Goal: Task Accomplishment & Management: Manage account settings

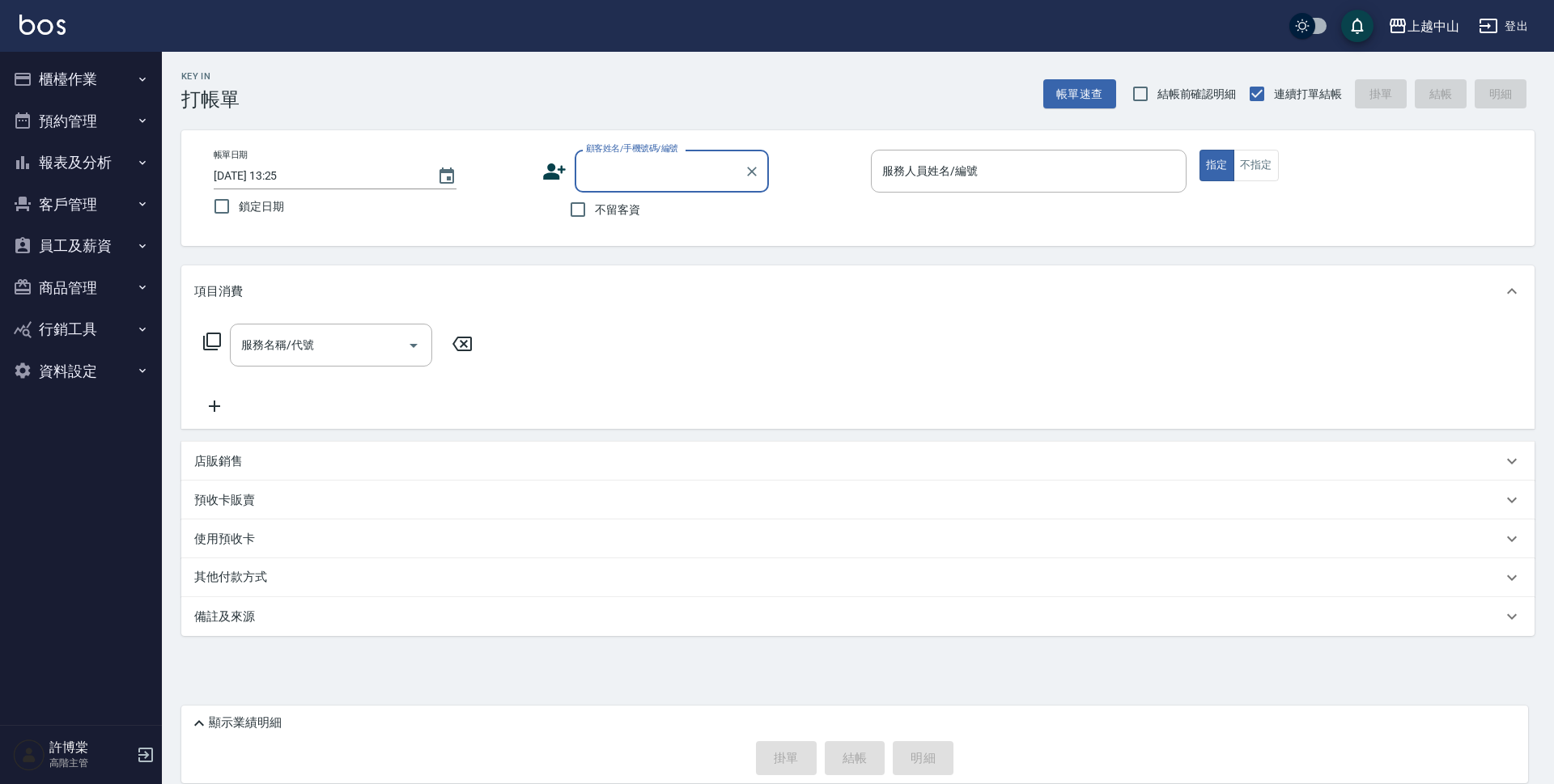
click at [96, 165] on button "報表及分析" at bounding box center [81, 163] width 149 height 42
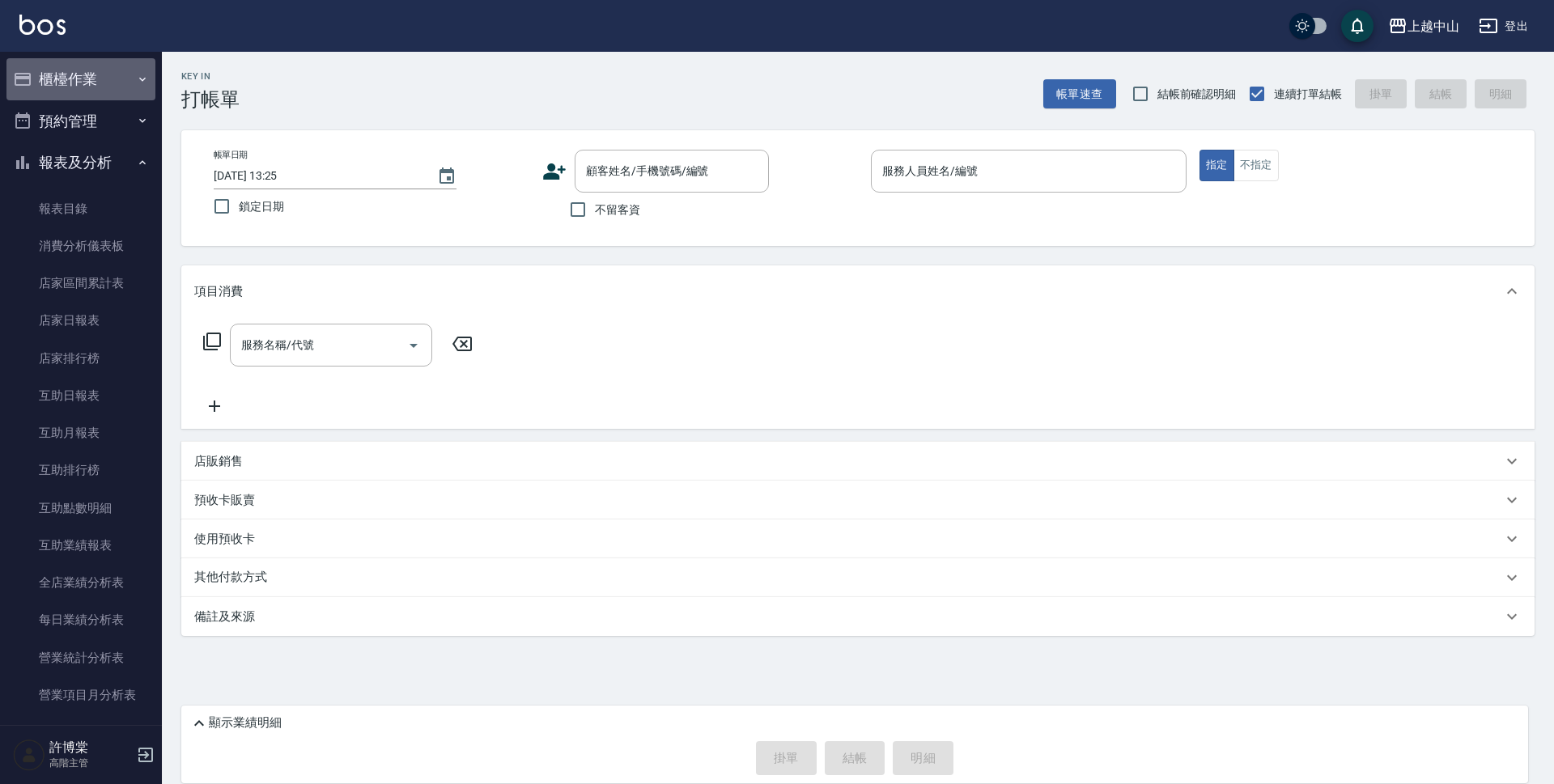
click at [116, 89] on button "櫃檯作業" at bounding box center [81, 79] width 149 height 42
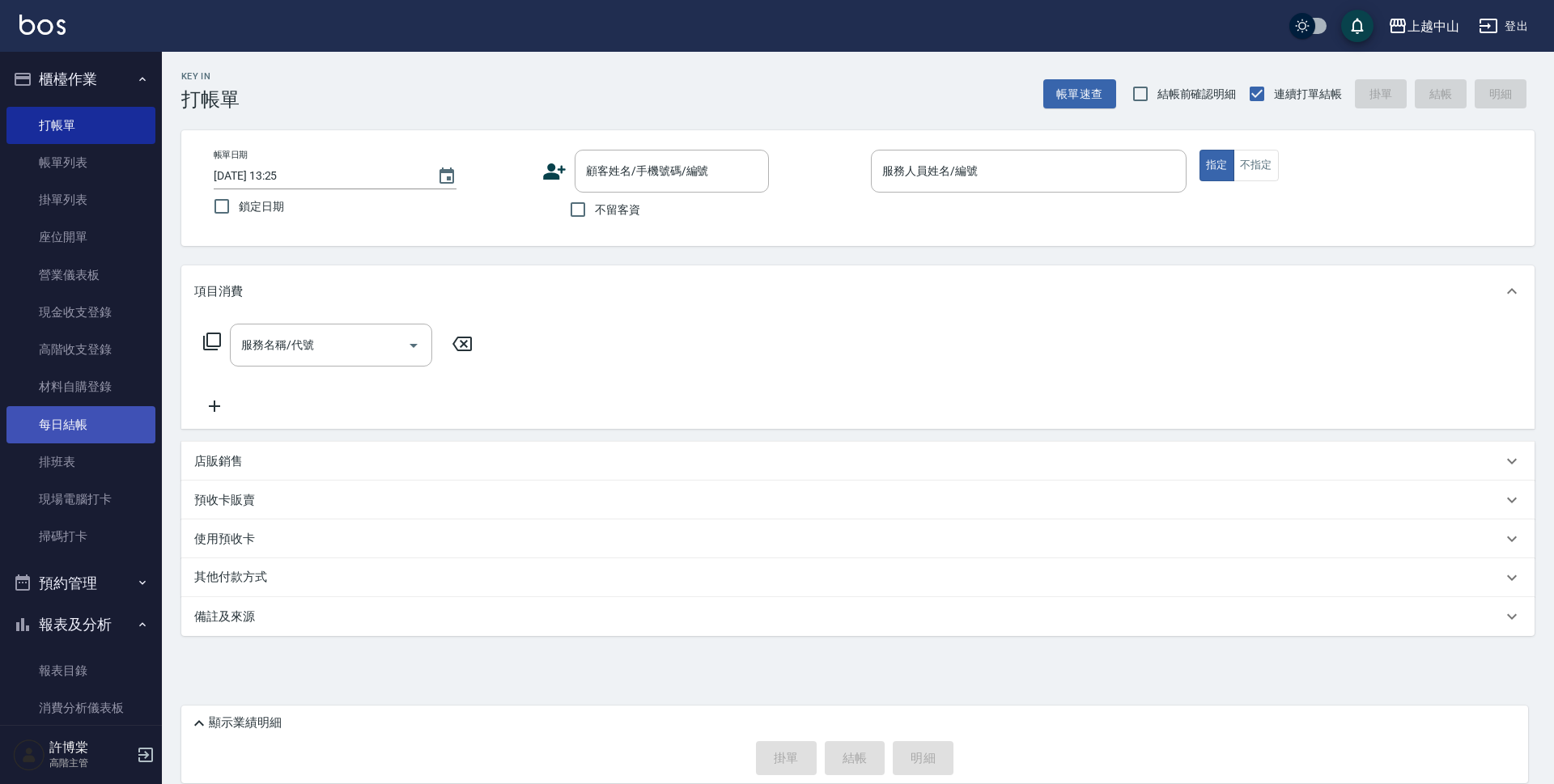
click at [95, 429] on link "每日結帳" at bounding box center [81, 425] width 149 height 37
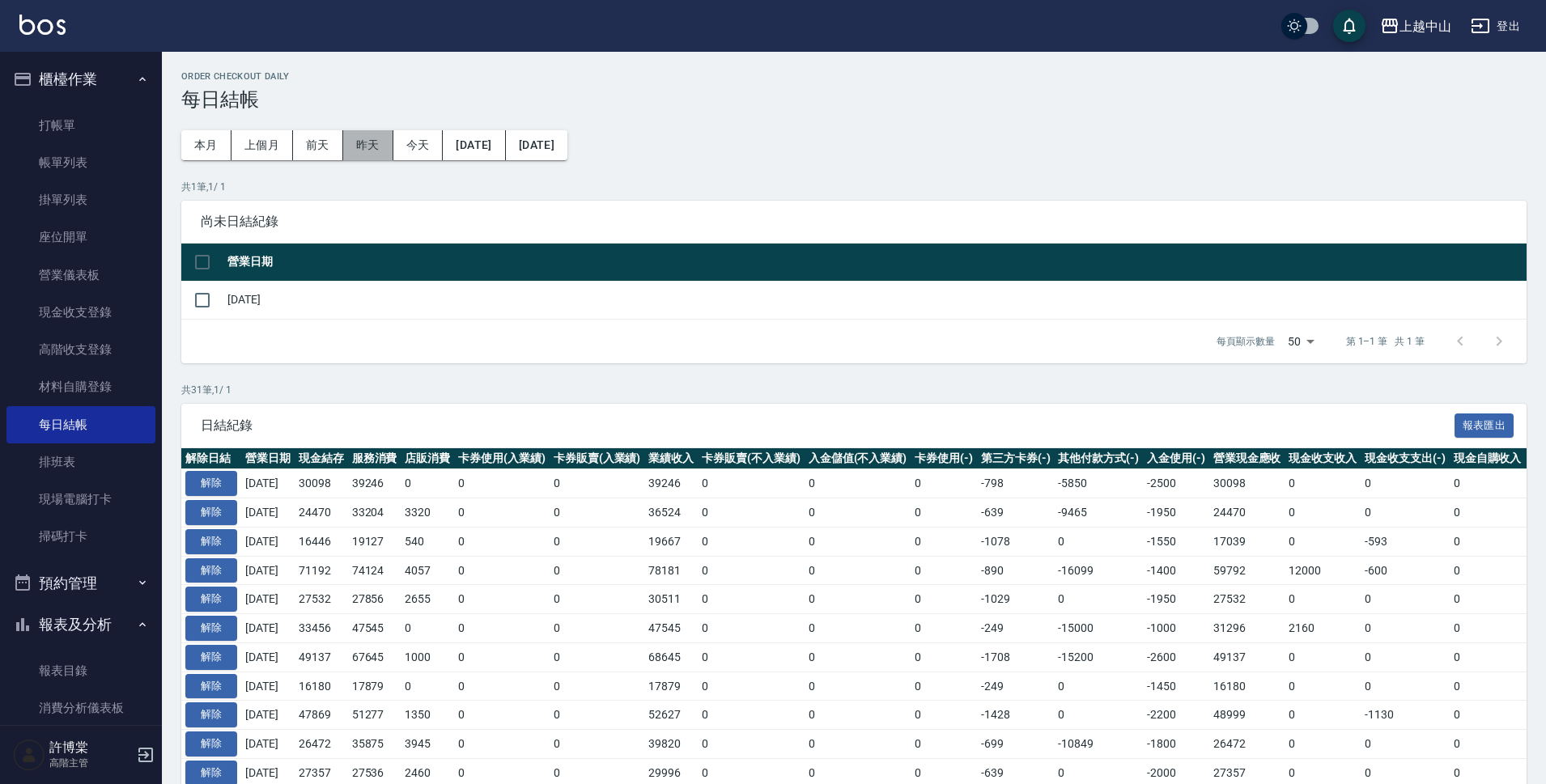
click at [365, 134] on button "昨天" at bounding box center [369, 145] width 51 height 30
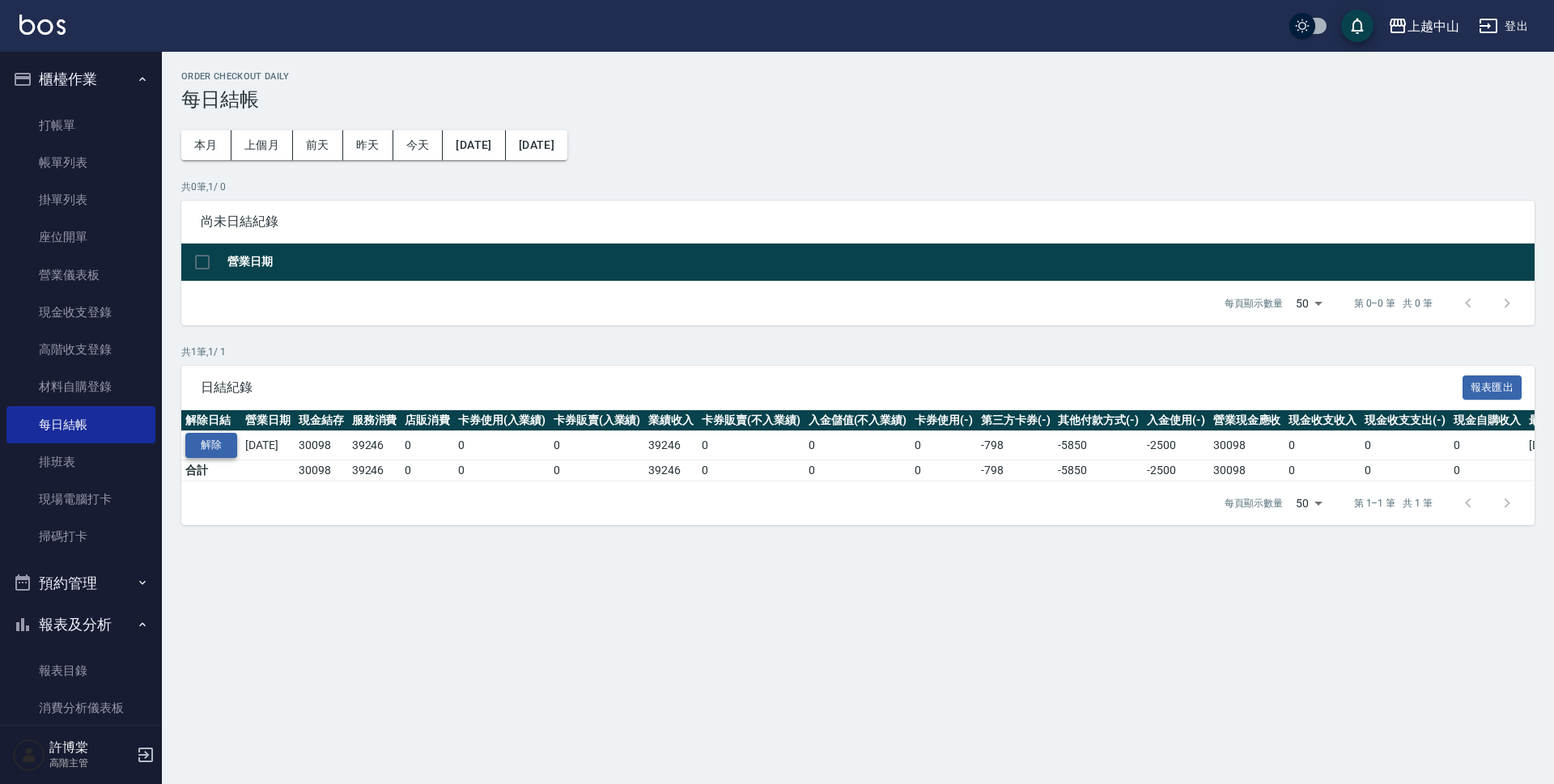
click at [212, 440] on button "解除" at bounding box center [211, 445] width 52 height 25
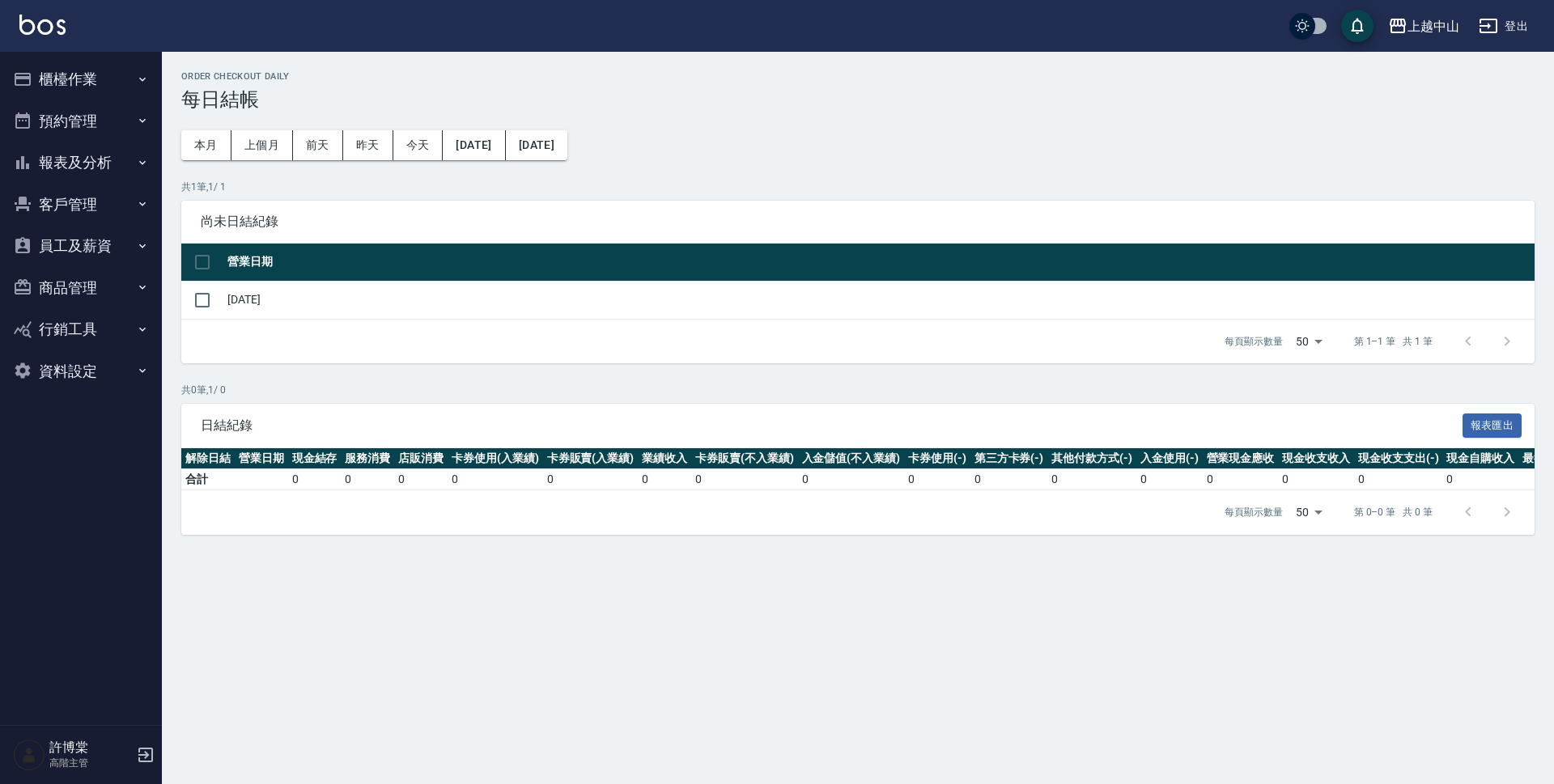
click at [87, 71] on button "櫃檯作業" at bounding box center [81, 79] width 149 height 42
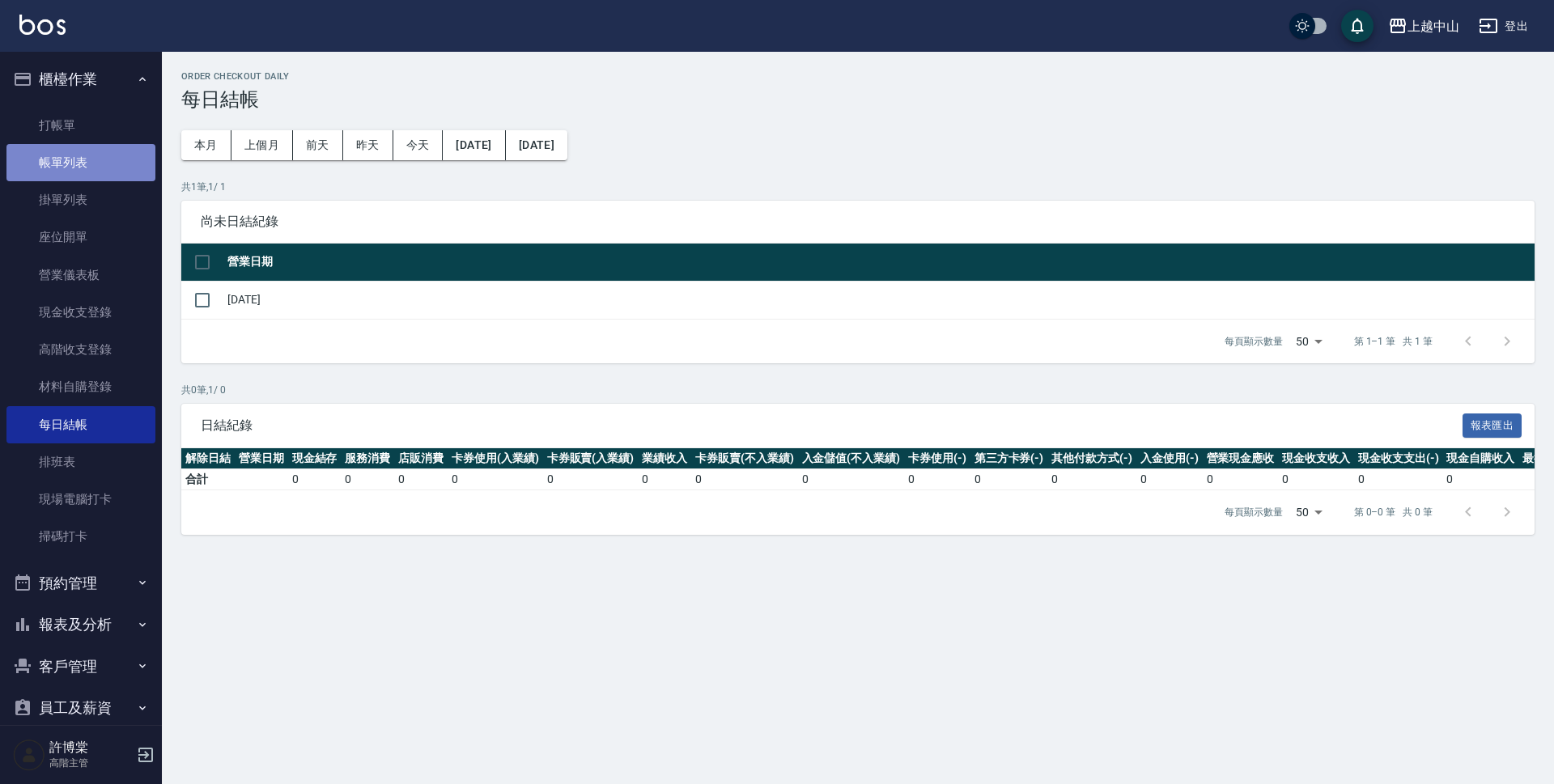
click at [105, 161] on link "帳單列表" at bounding box center [81, 163] width 149 height 37
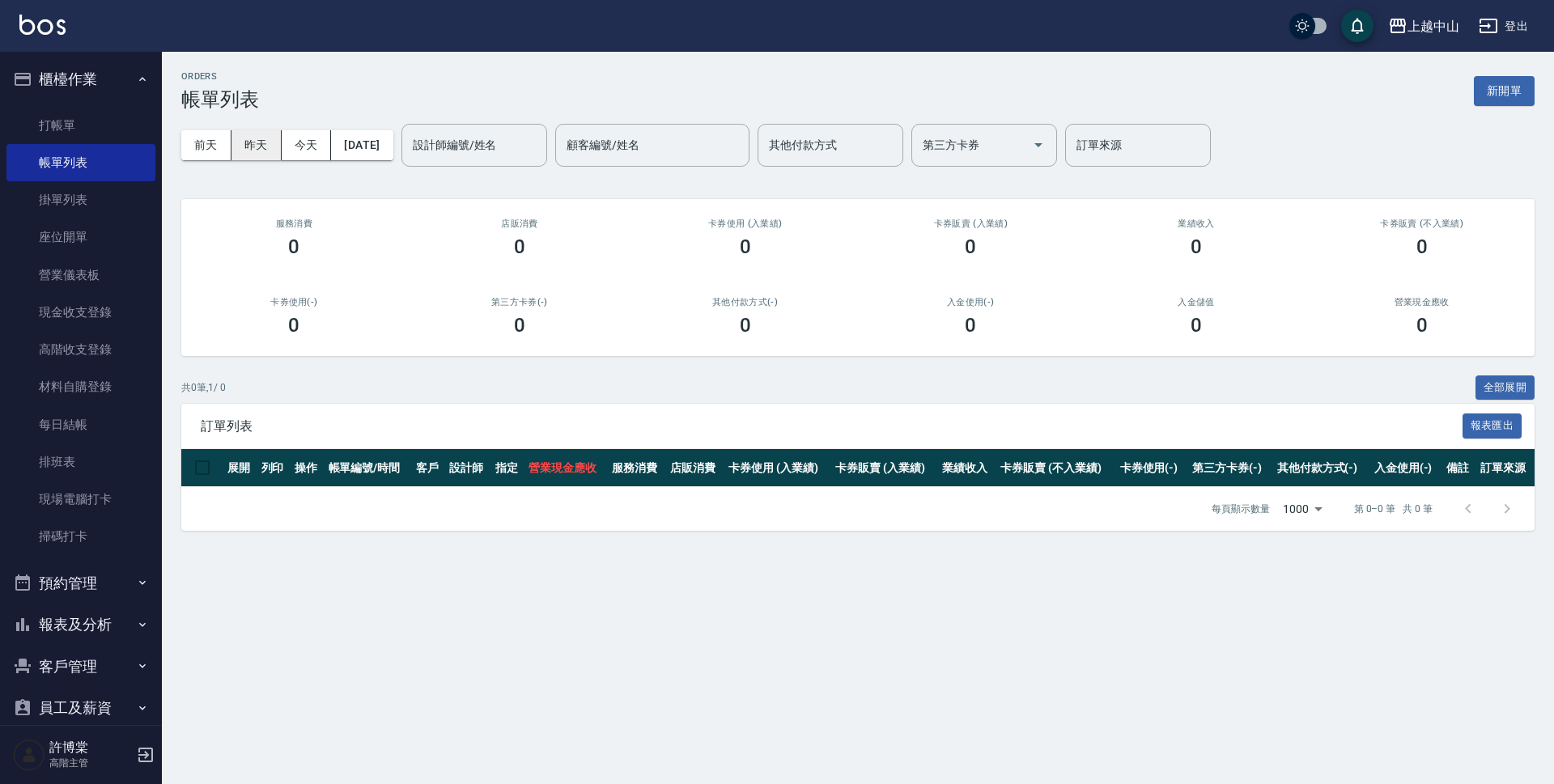
click at [249, 152] on button "昨天" at bounding box center [257, 145] width 51 height 30
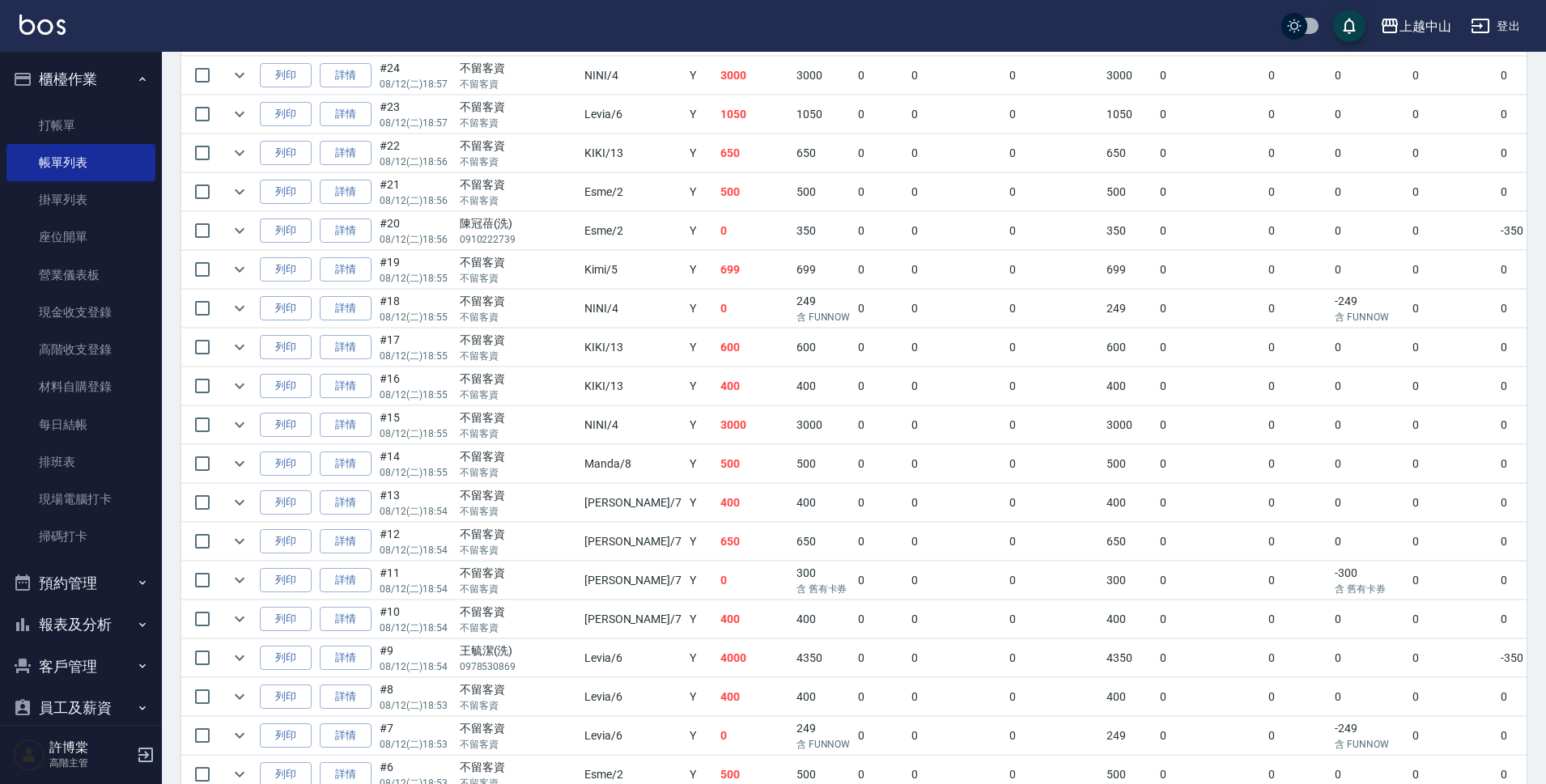
scroll to position [1139, 0]
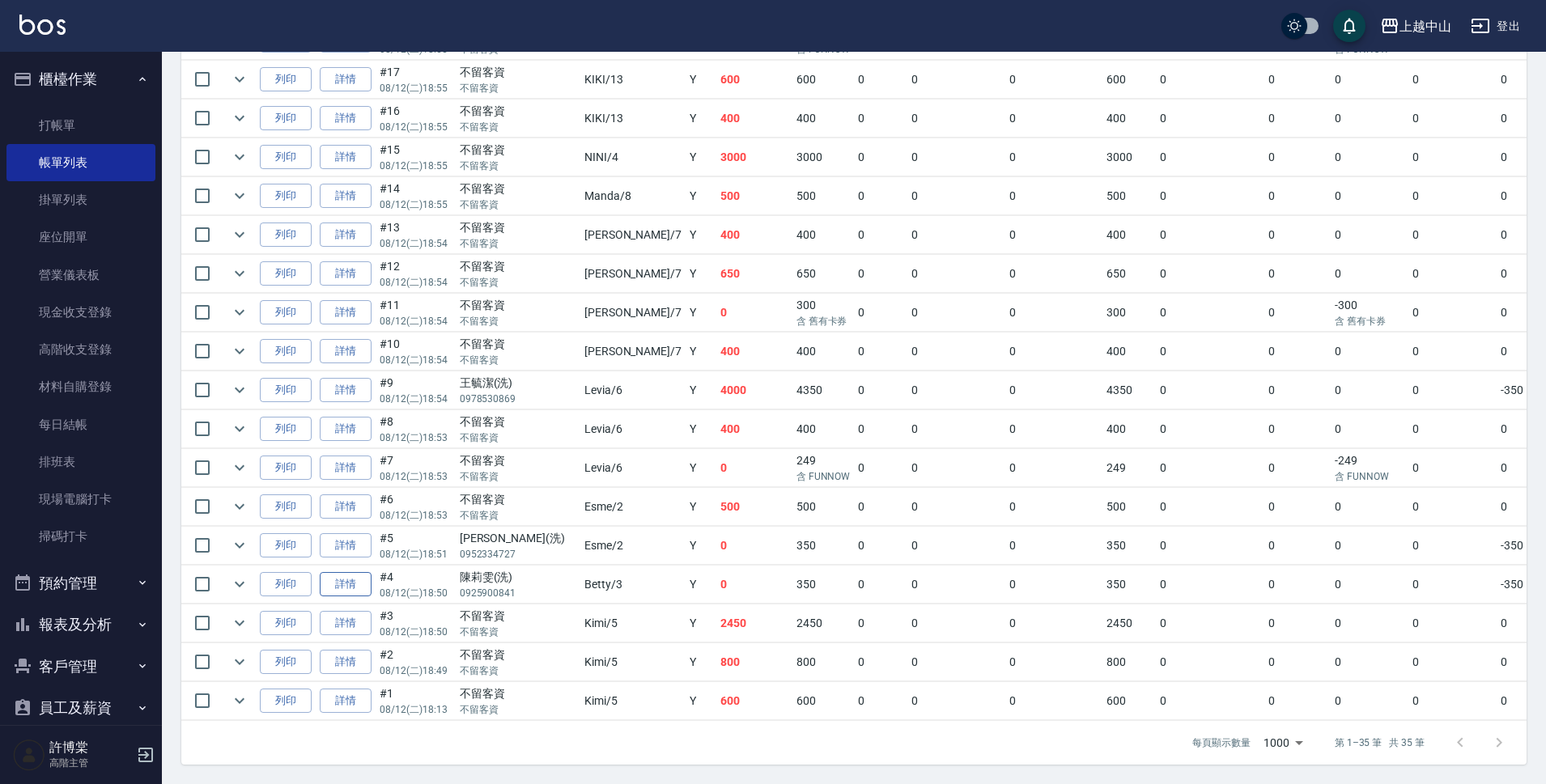
click at [341, 574] on link "詳情" at bounding box center [346, 584] width 52 height 25
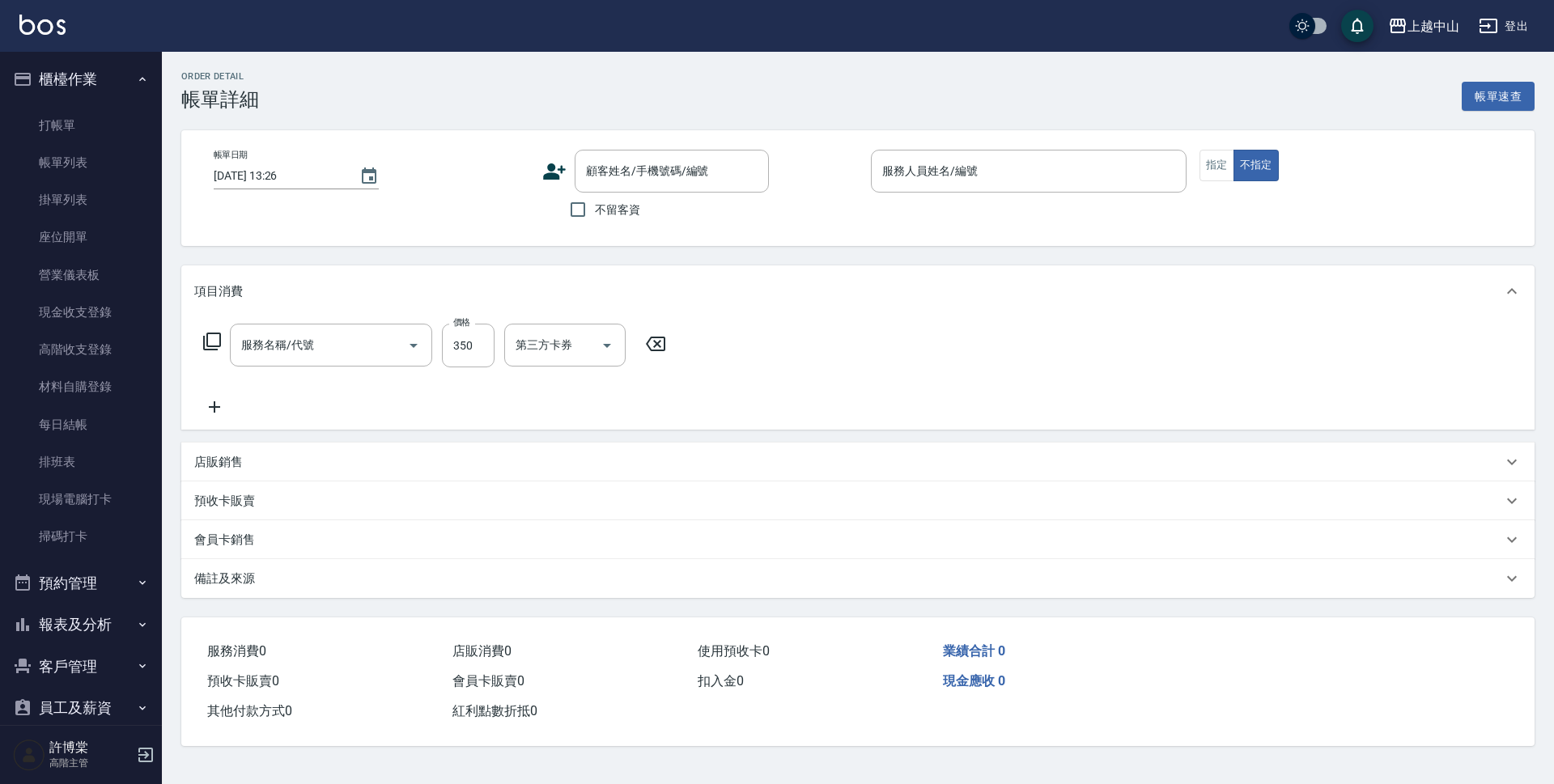
type input "2025/08/12 18:50"
type input "Betty-3"
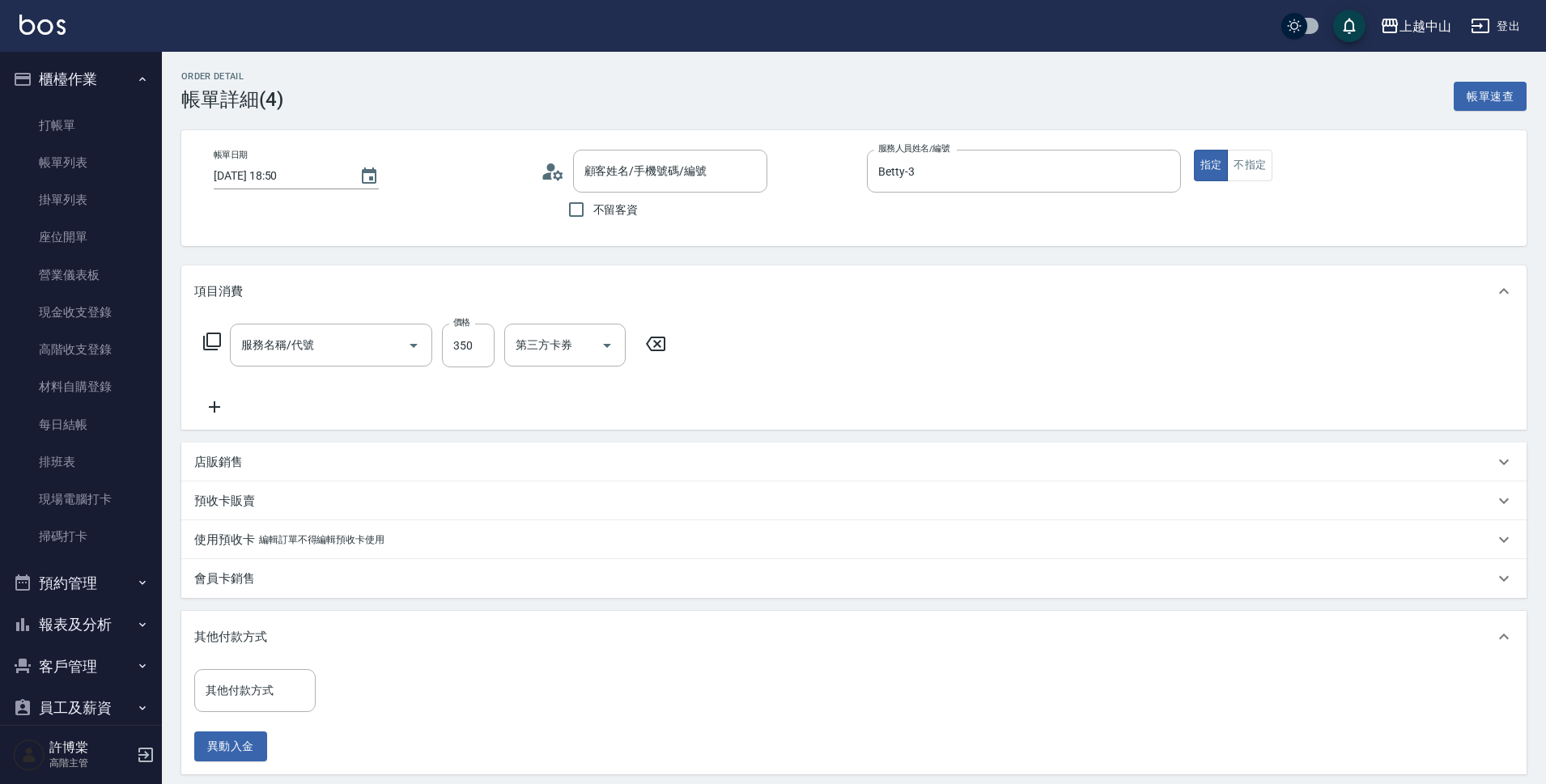
type input "洗髮 (女)(605)"
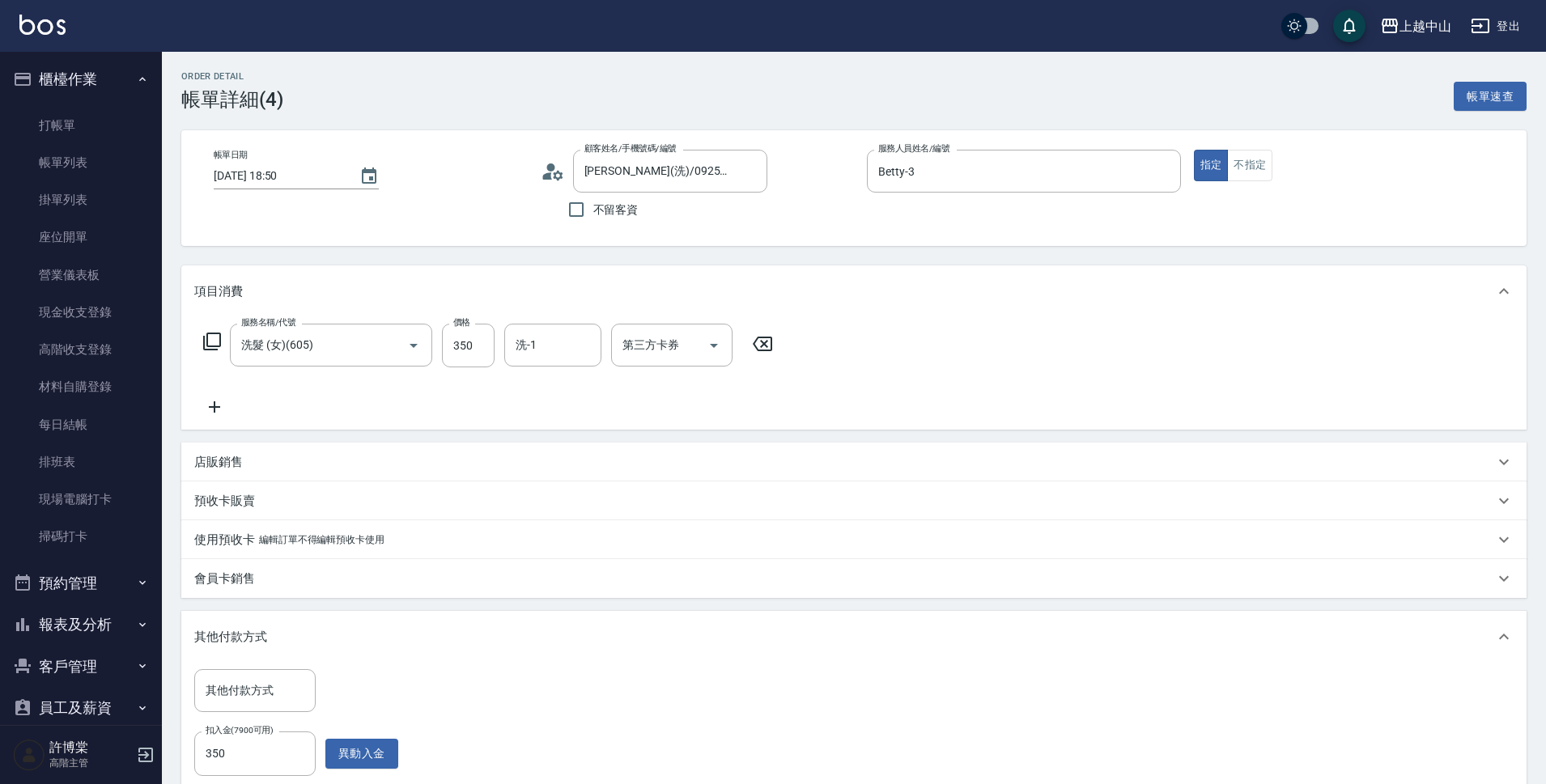
type input "陳莉雯(洗)/0925900841/"
click at [1161, 172] on icon "Clear" at bounding box center [1164, 171] width 10 height 10
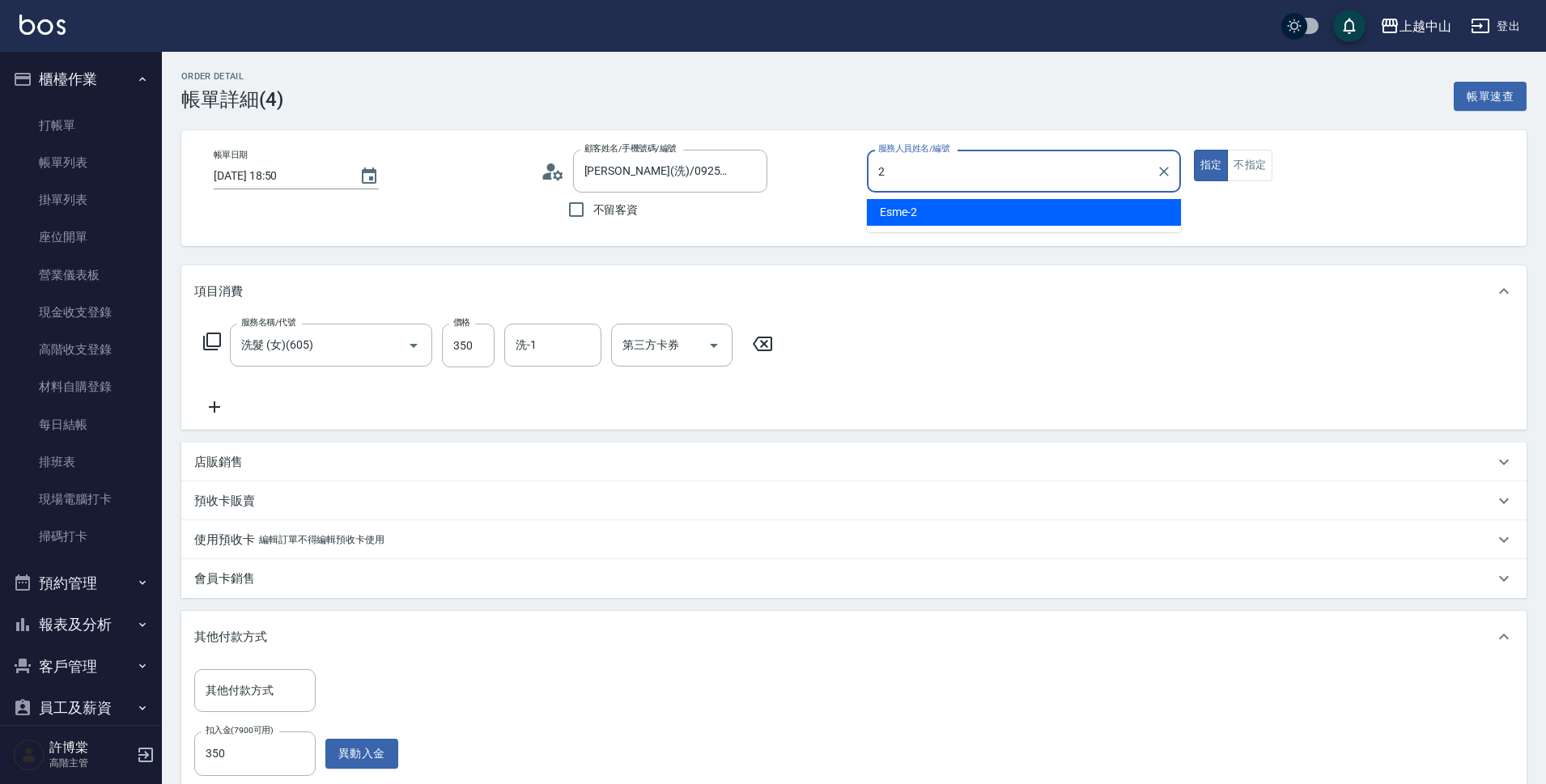
click at [985, 214] on div "Esme -2" at bounding box center [1023, 212] width 314 height 27
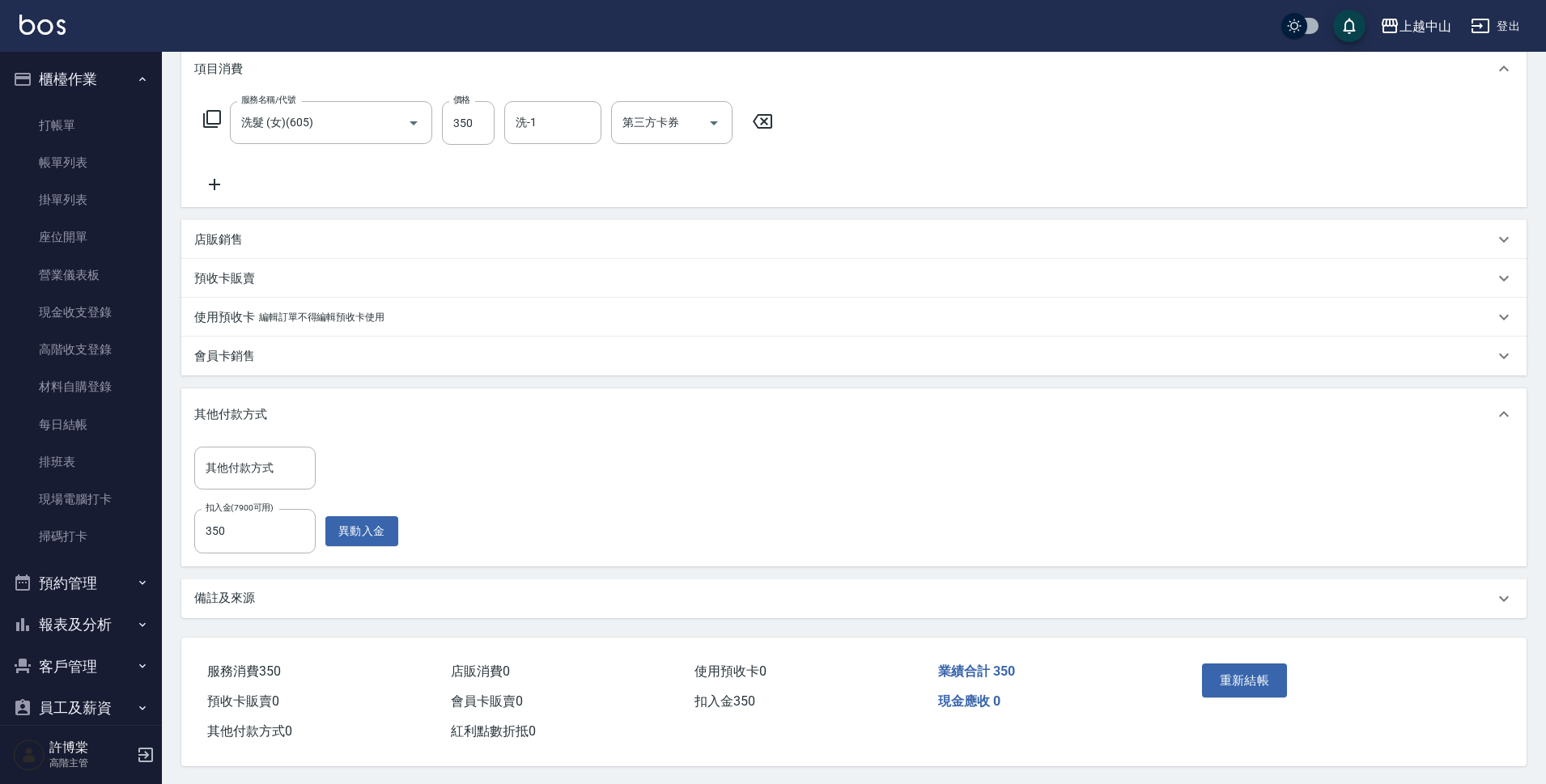
scroll to position [231, 0]
type input "Esme-2"
click at [1247, 669] on button "重新結帳" at bounding box center [1244, 679] width 86 height 34
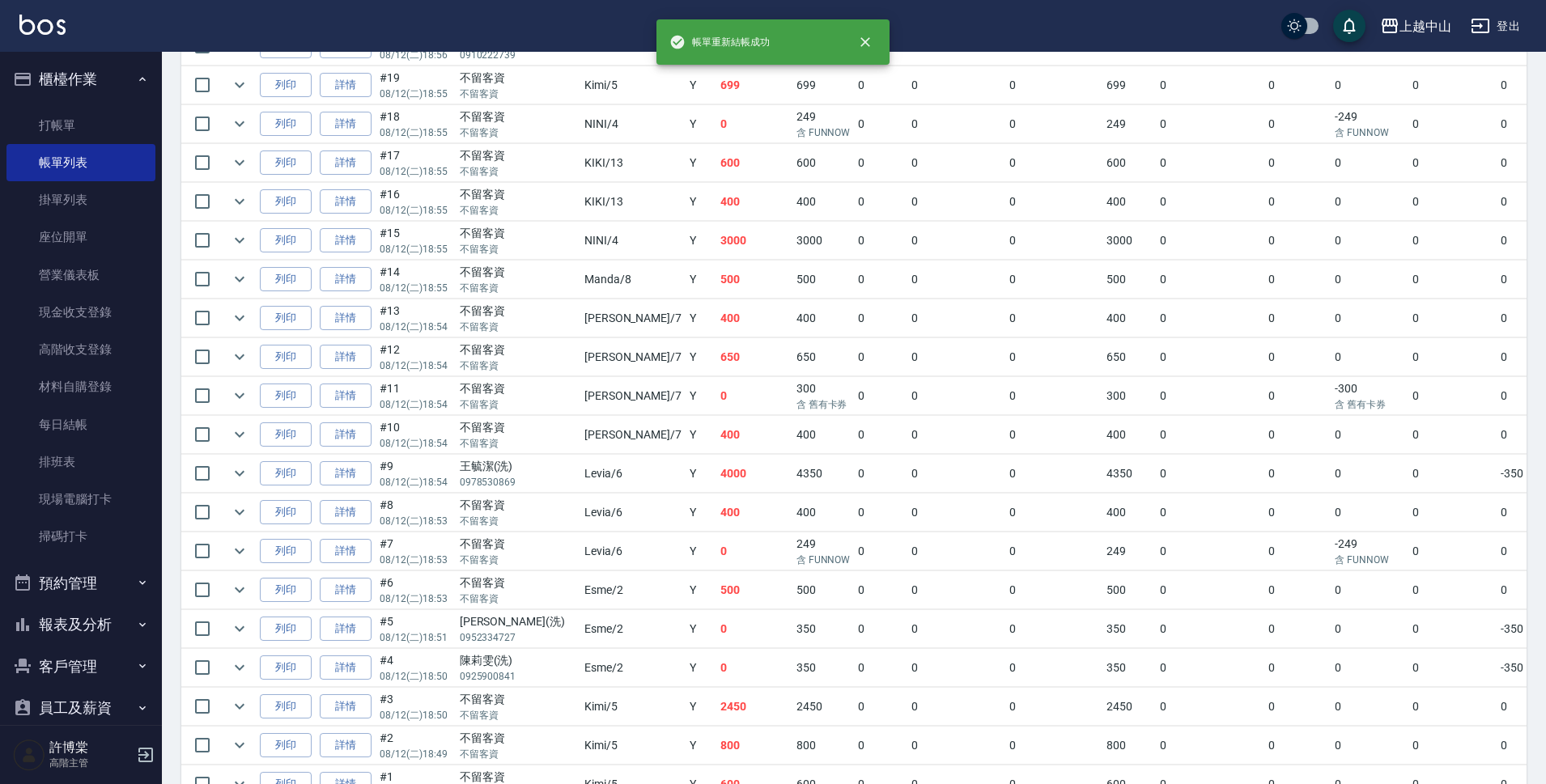
scroll to position [1139, 0]
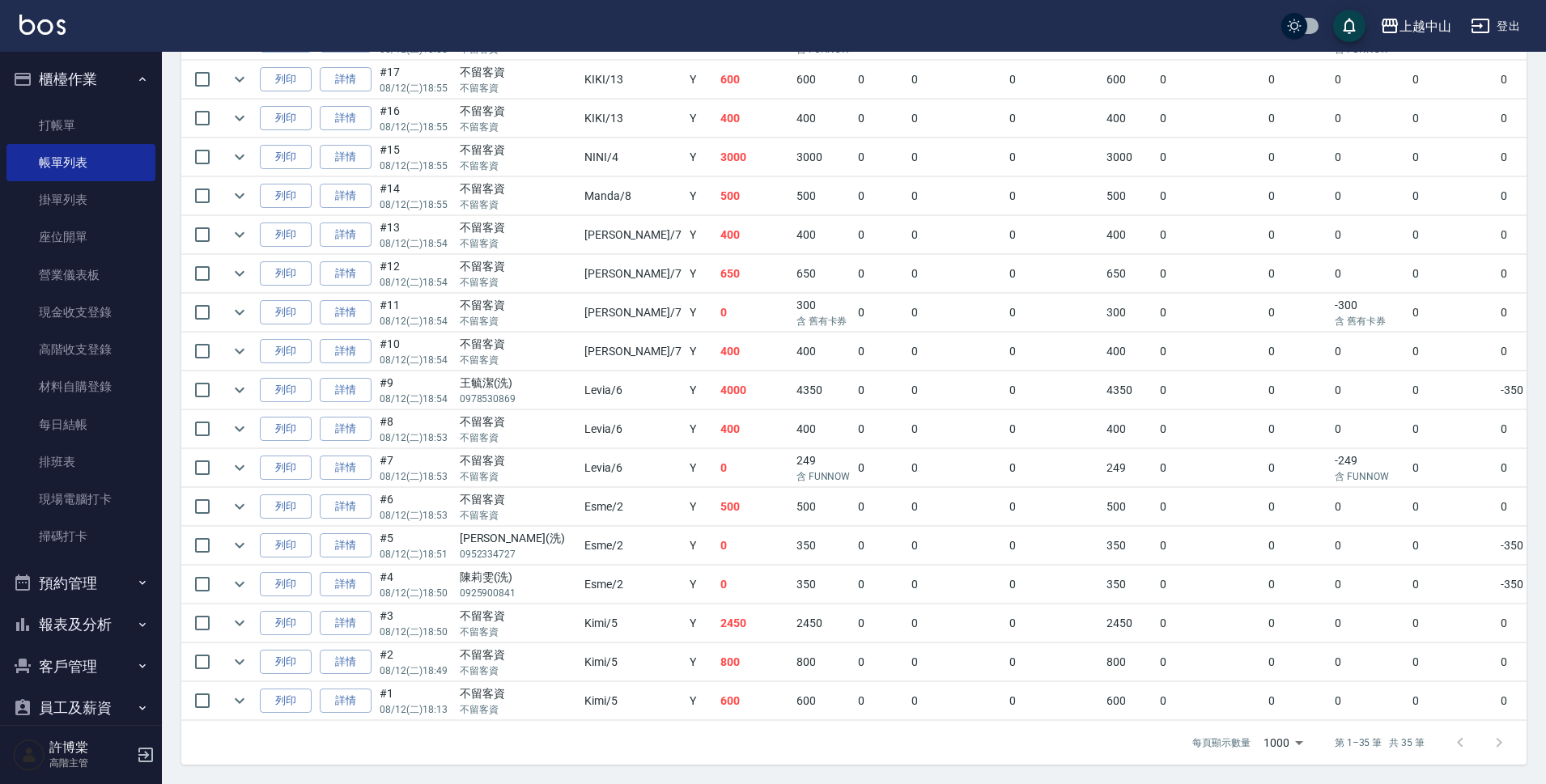
click at [107, 73] on button "櫃檯作業" at bounding box center [81, 79] width 149 height 42
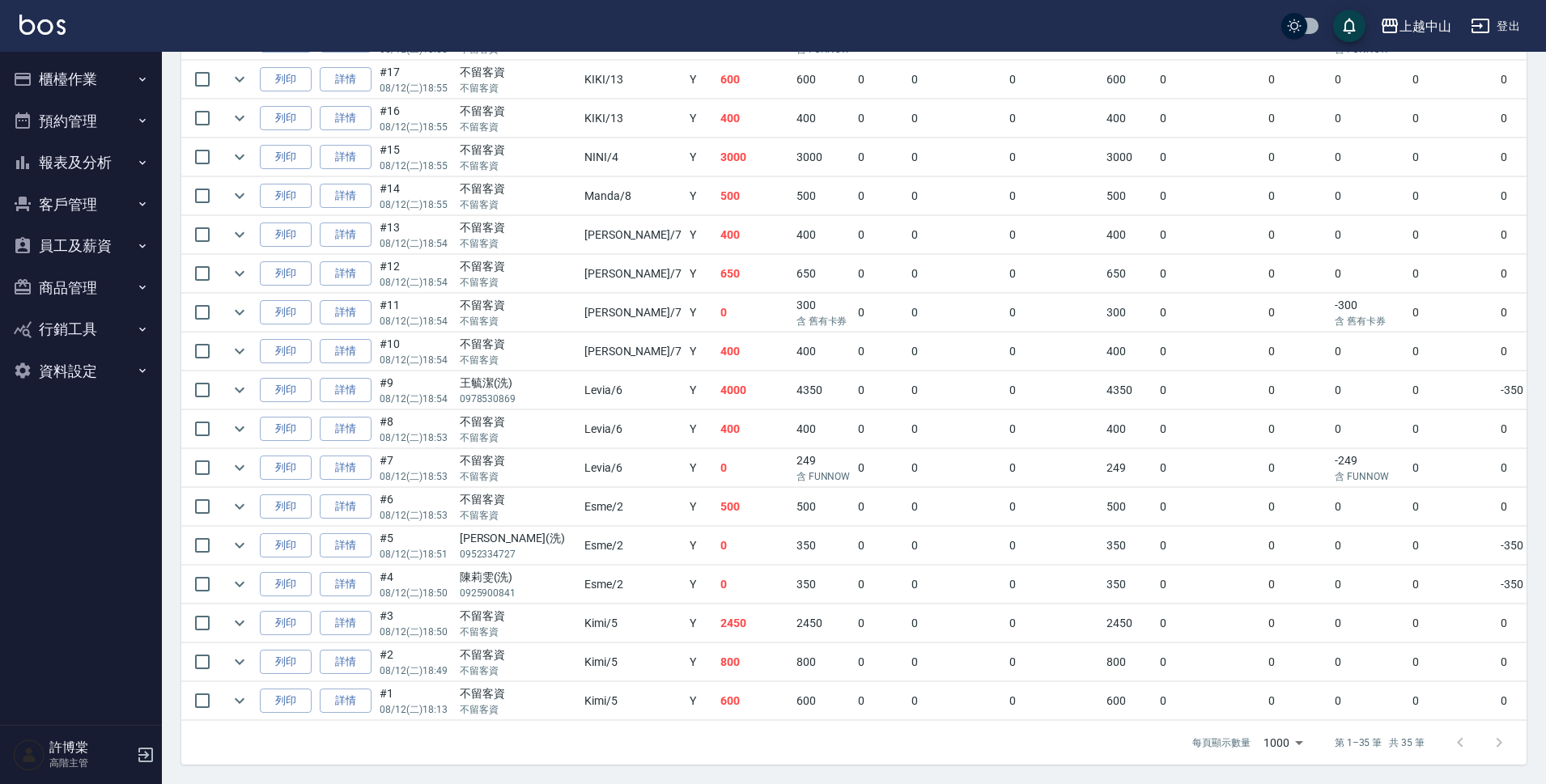
click at [102, 152] on button "報表及分析" at bounding box center [81, 163] width 149 height 42
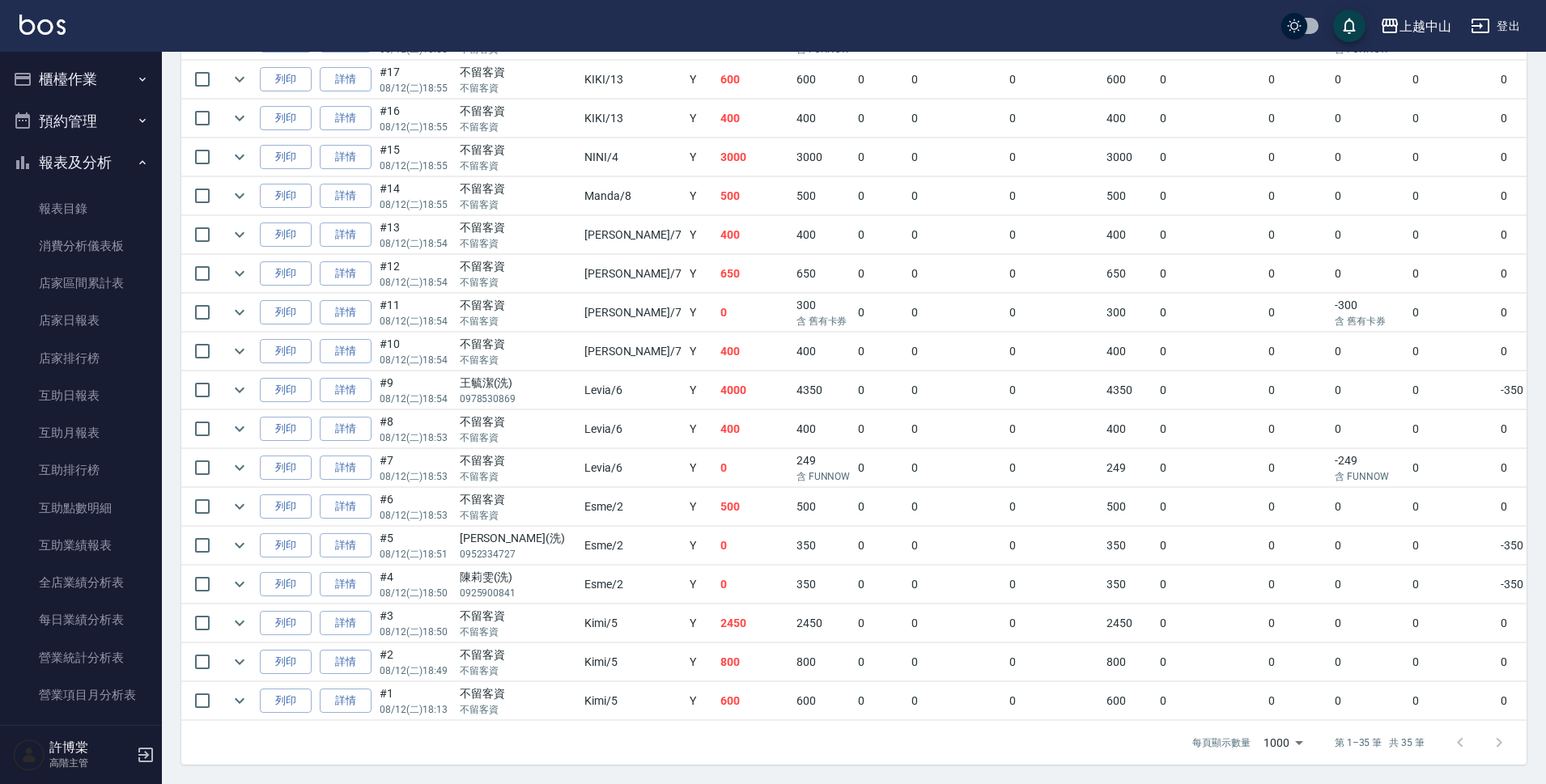
click at [98, 160] on button "報表及分析" at bounding box center [81, 163] width 149 height 42
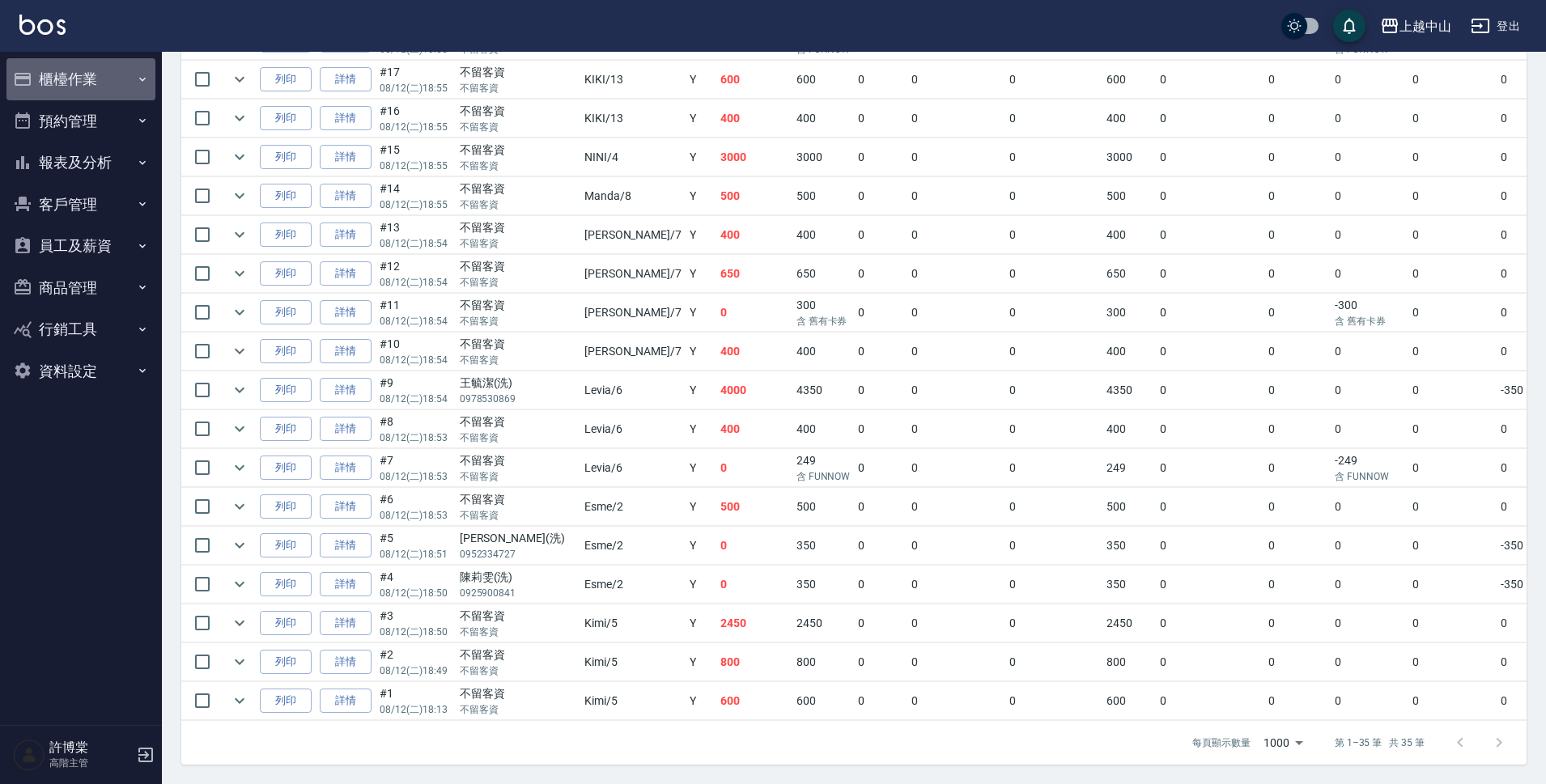
click at [83, 72] on button "櫃檯作業" at bounding box center [81, 79] width 149 height 42
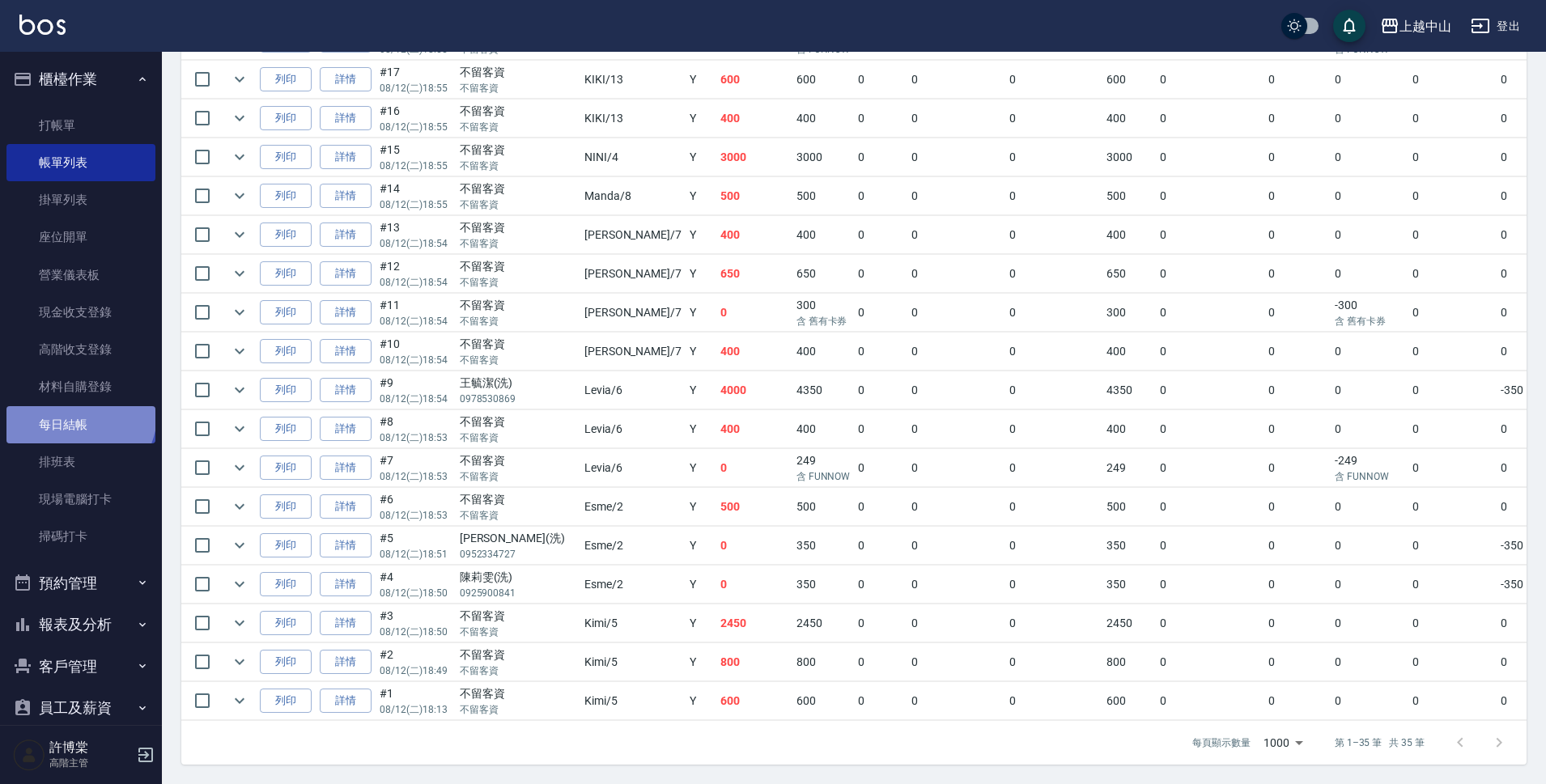
click at [78, 414] on link "每日結帳" at bounding box center [81, 425] width 149 height 37
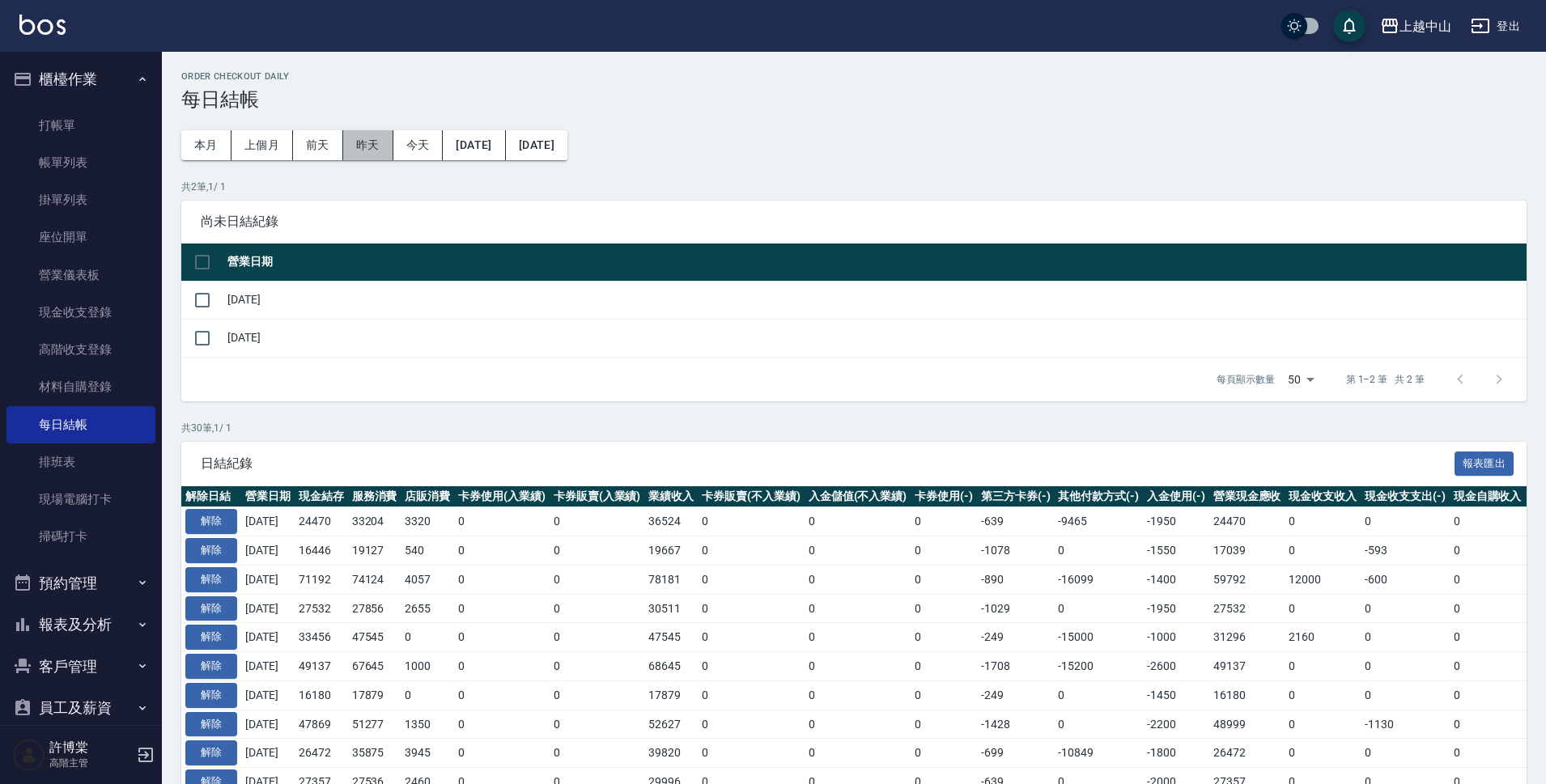
drag, startPoint x: 375, startPoint y: 140, endPoint x: 336, endPoint y: 180, distance: 55.9
click at [375, 139] on button "昨天" at bounding box center [369, 145] width 51 height 30
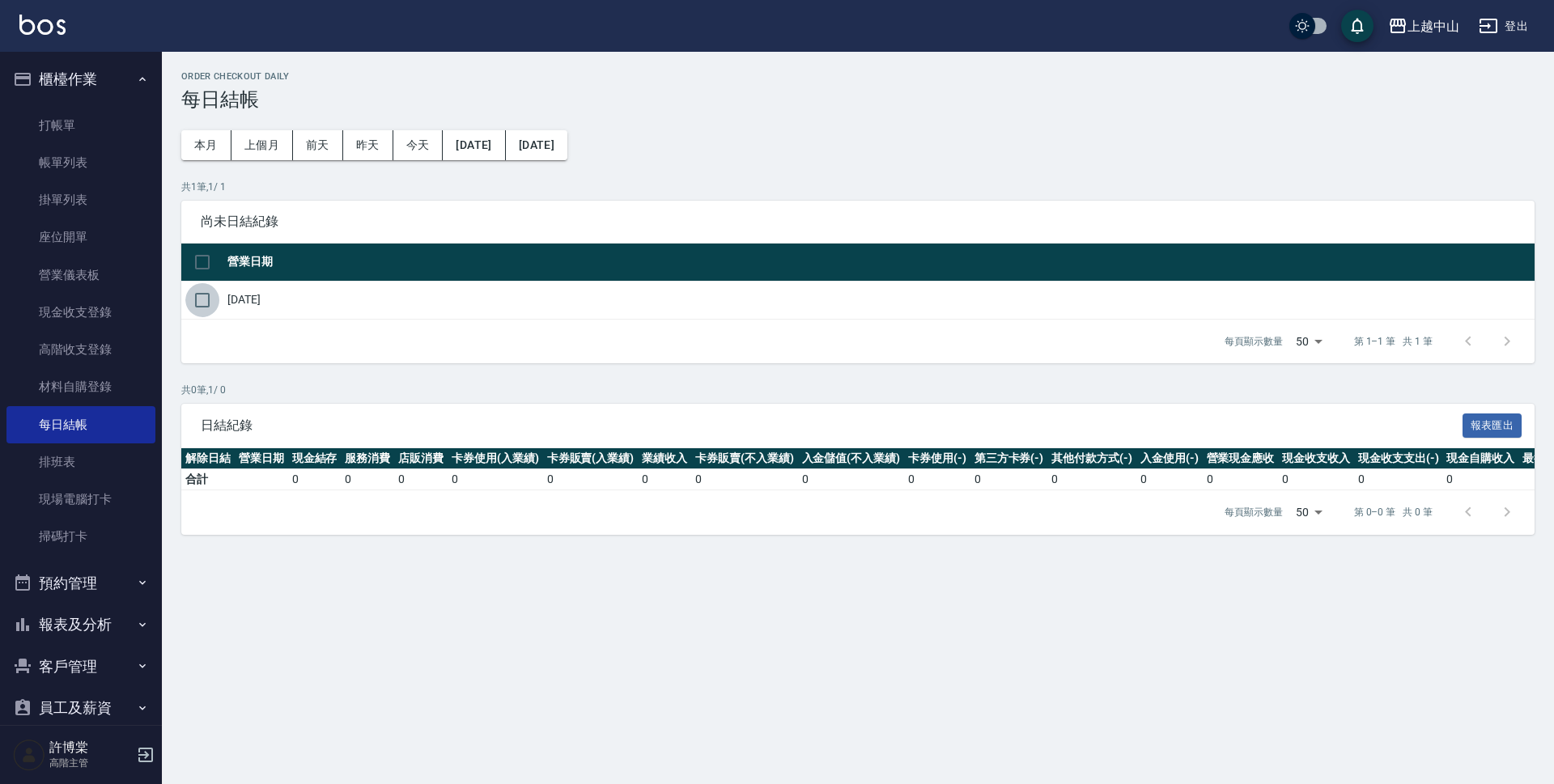
click at [200, 297] on input "checkbox" at bounding box center [202, 300] width 34 height 34
checkbox input "true"
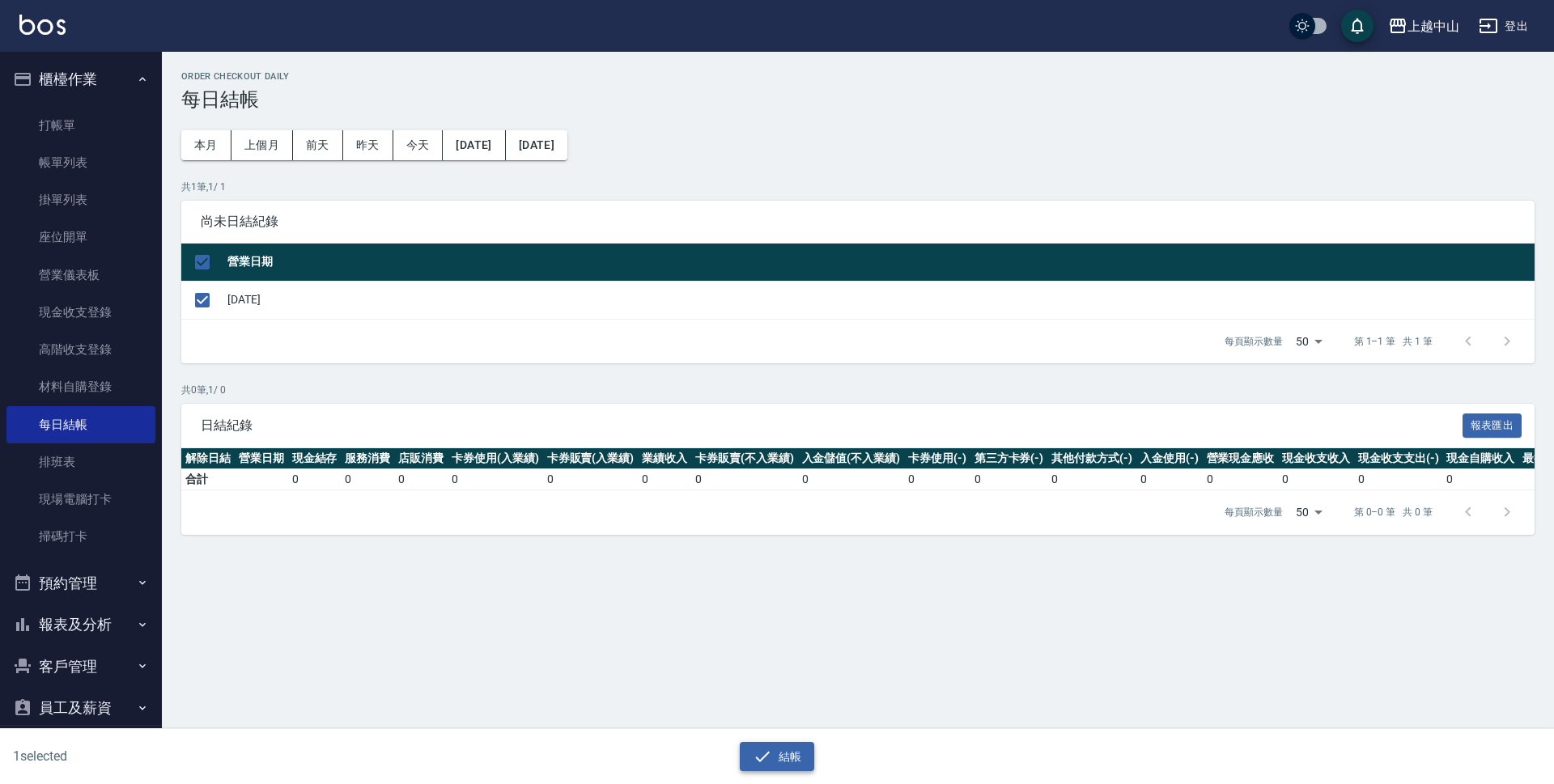
click at [749, 750] on button "結帳" at bounding box center [777, 756] width 75 height 30
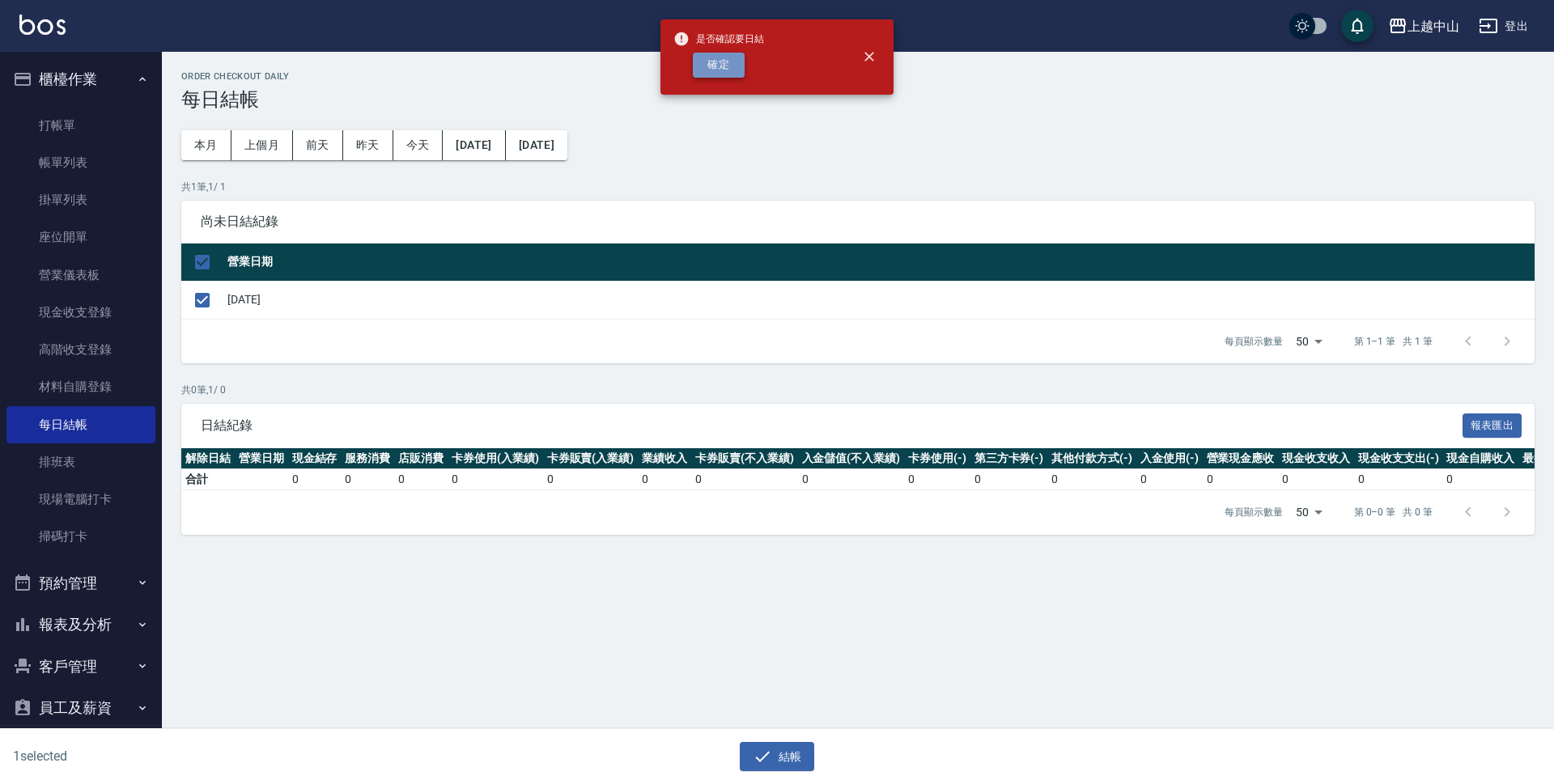
click at [701, 68] on button "確定" at bounding box center [719, 65] width 52 height 25
checkbox input "false"
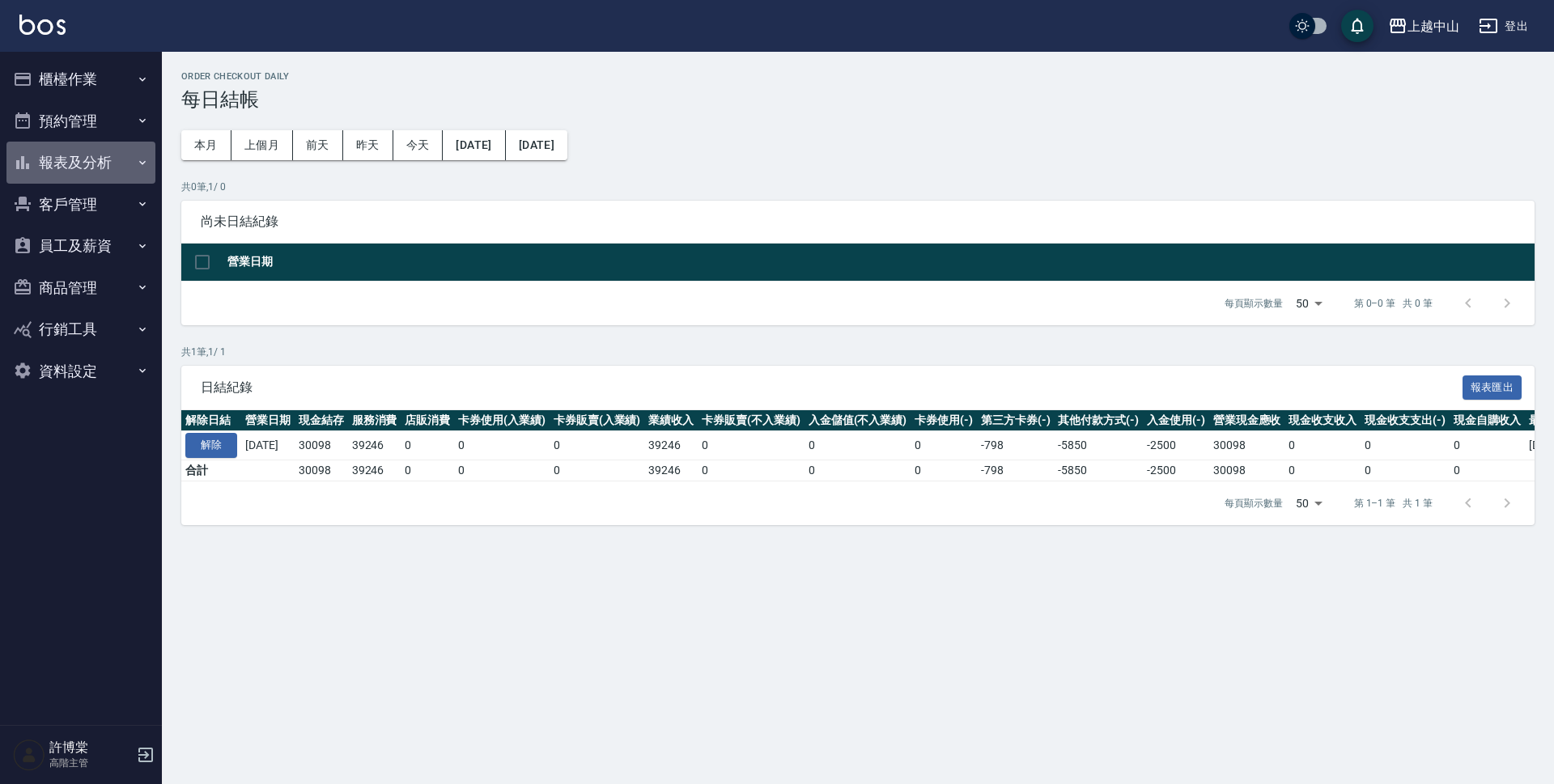
click at [95, 158] on button "報表及分析" at bounding box center [81, 163] width 149 height 42
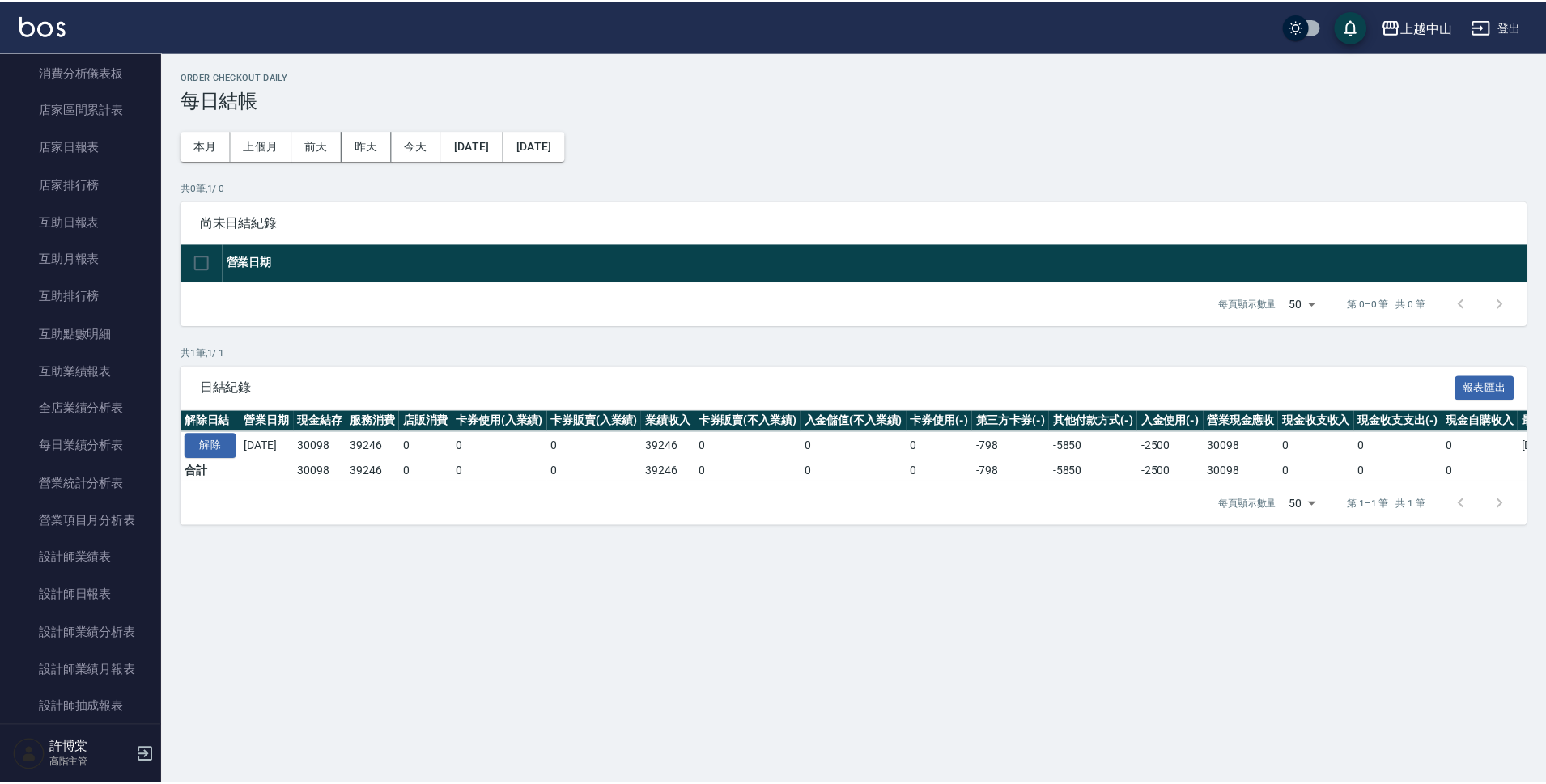
scroll to position [175, 0]
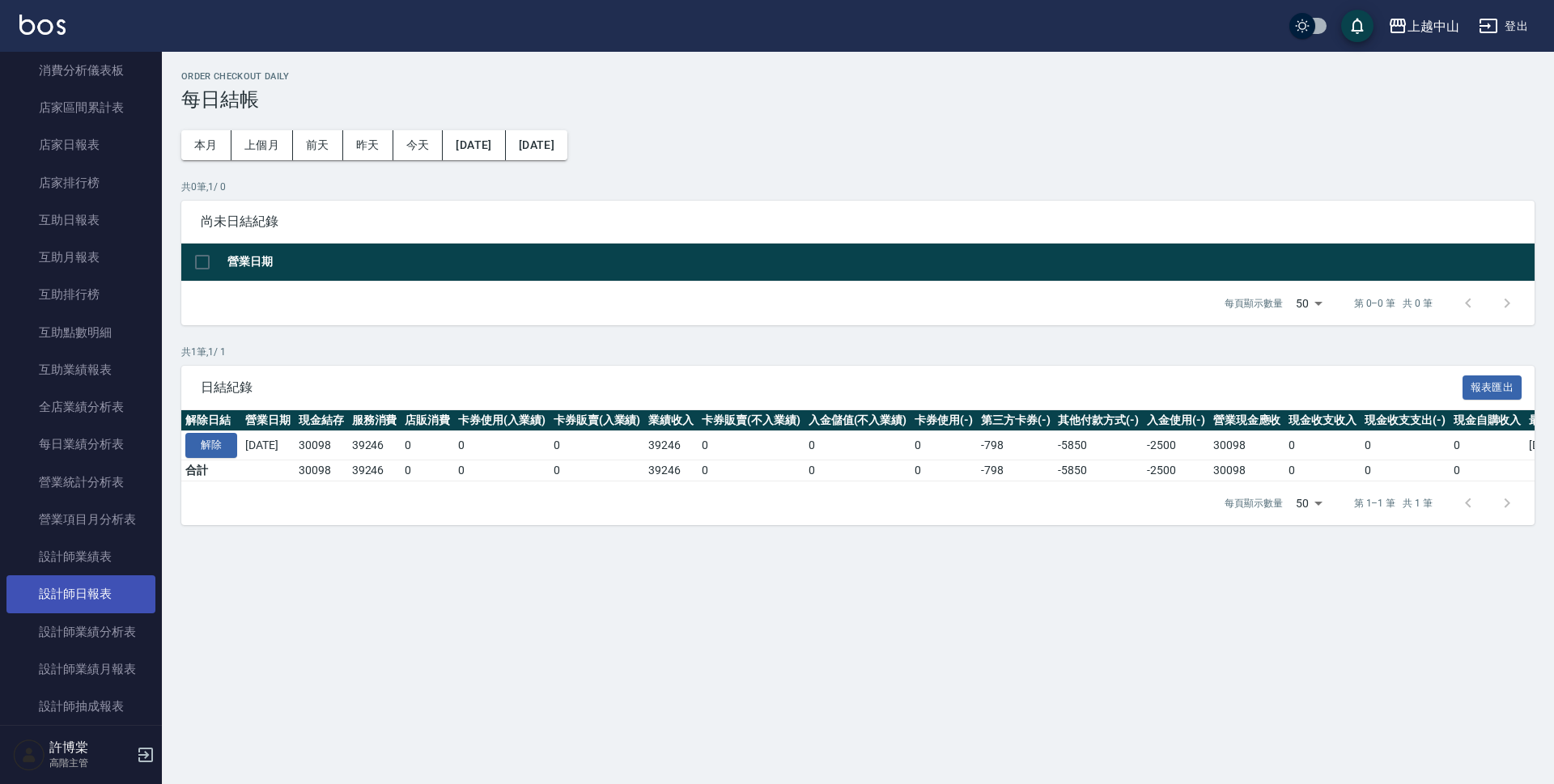
click at [119, 595] on link "設計師日報表" at bounding box center [81, 594] width 149 height 37
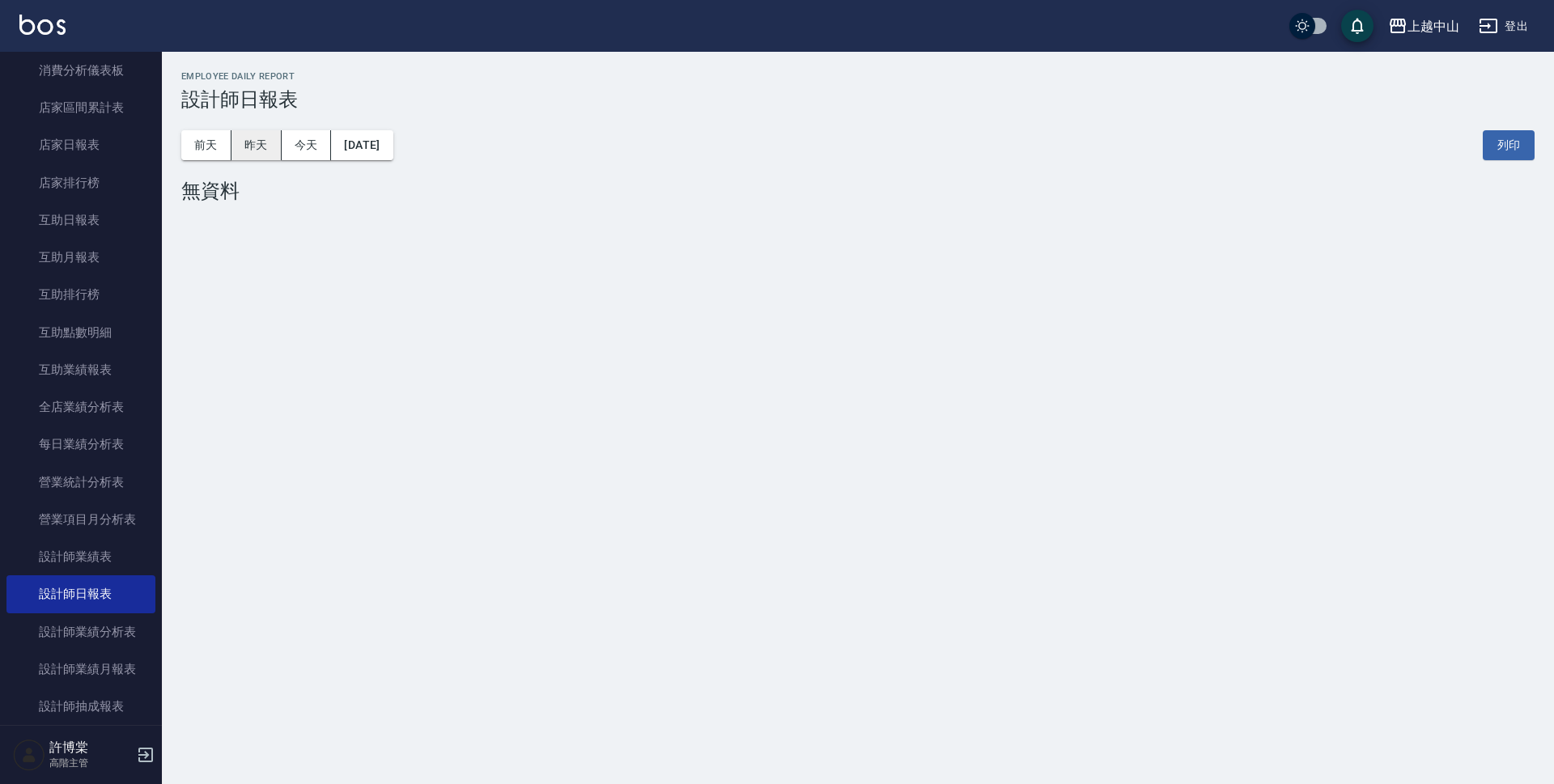
click at [273, 140] on button "昨天" at bounding box center [257, 145] width 51 height 30
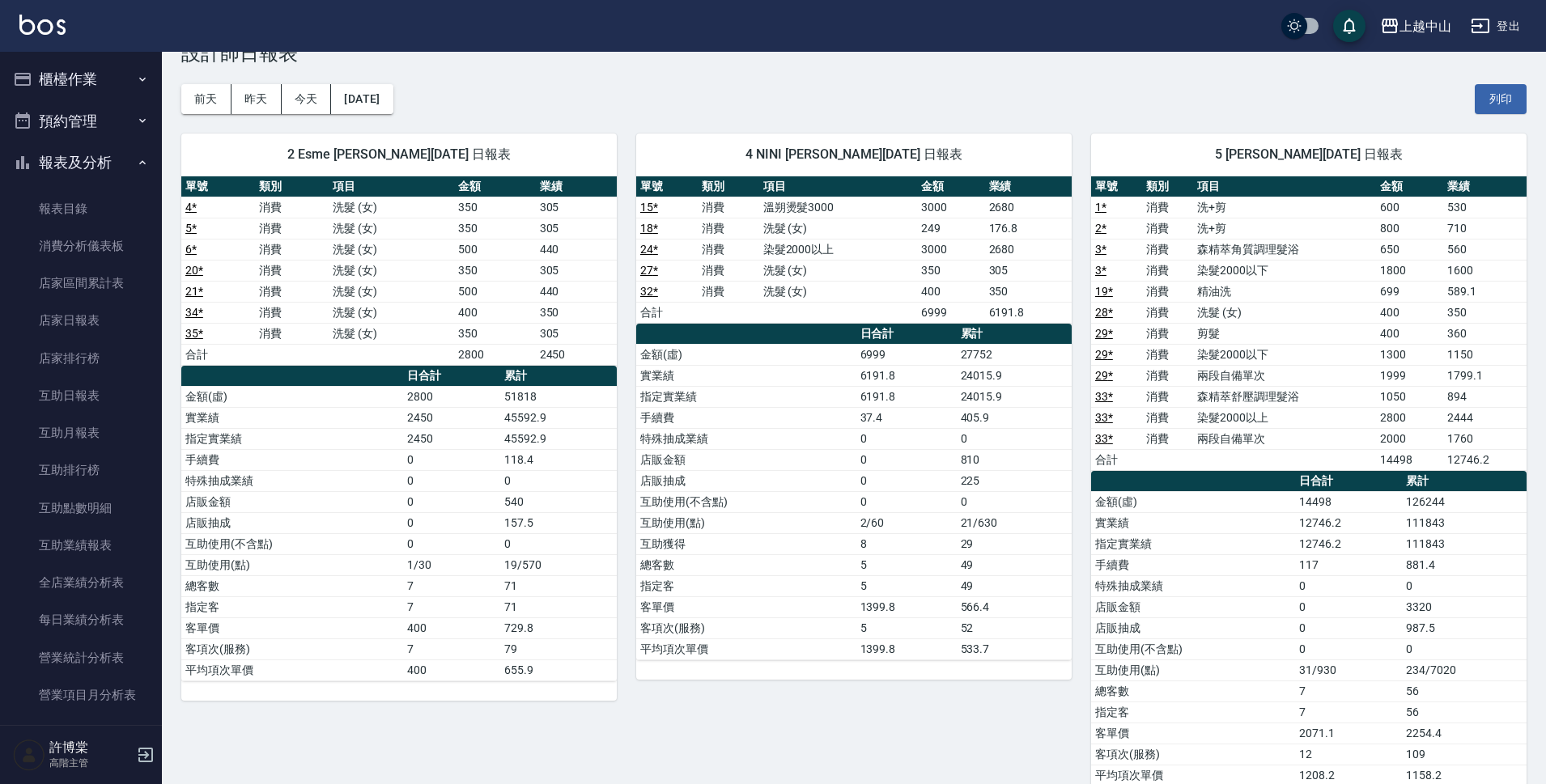
click at [138, 81] on icon "button" at bounding box center [143, 79] width 13 height 13
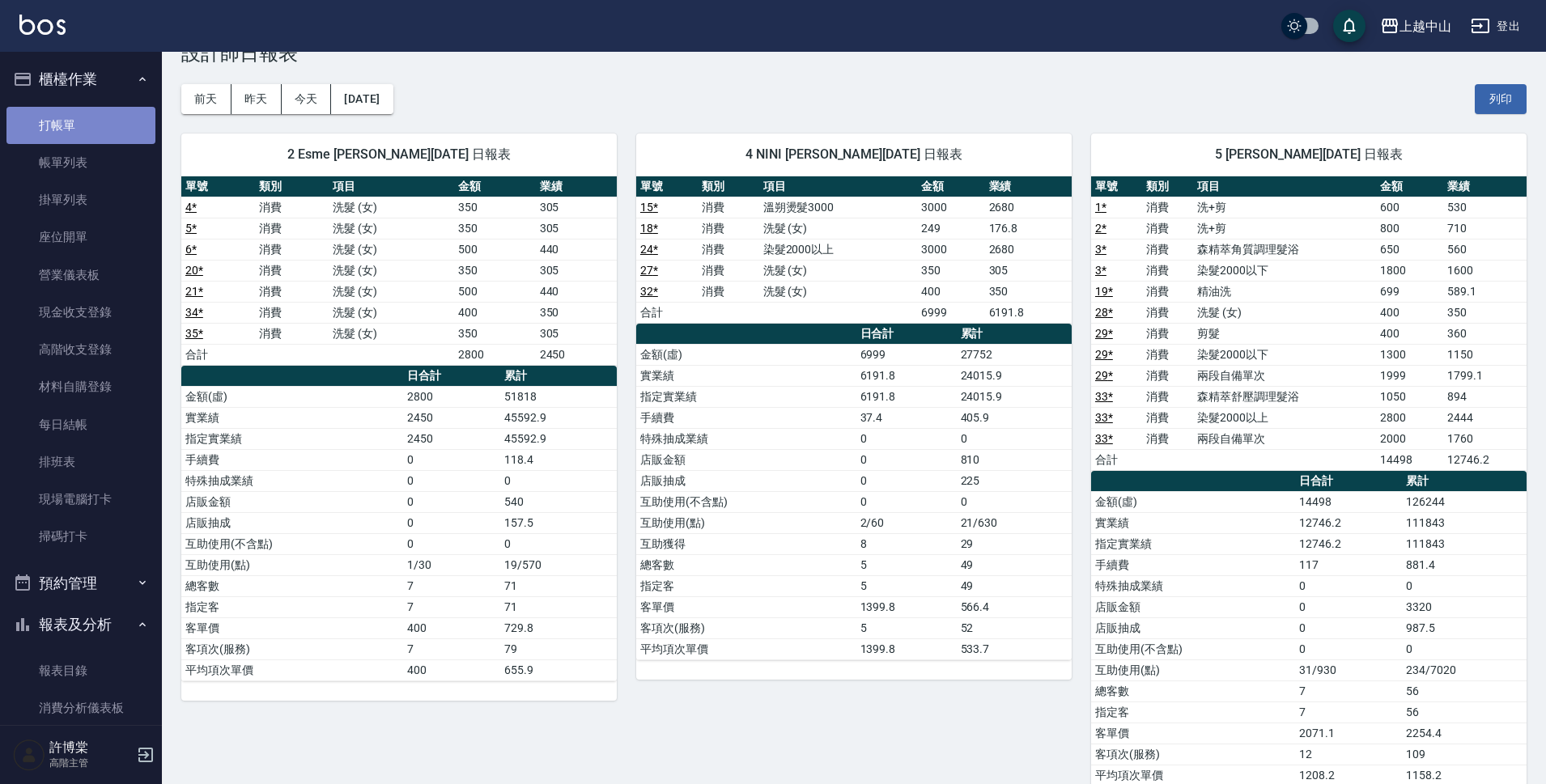
click at [100, 123] on link "打帳單" at bounding box center [81, 126] width 149 height 37
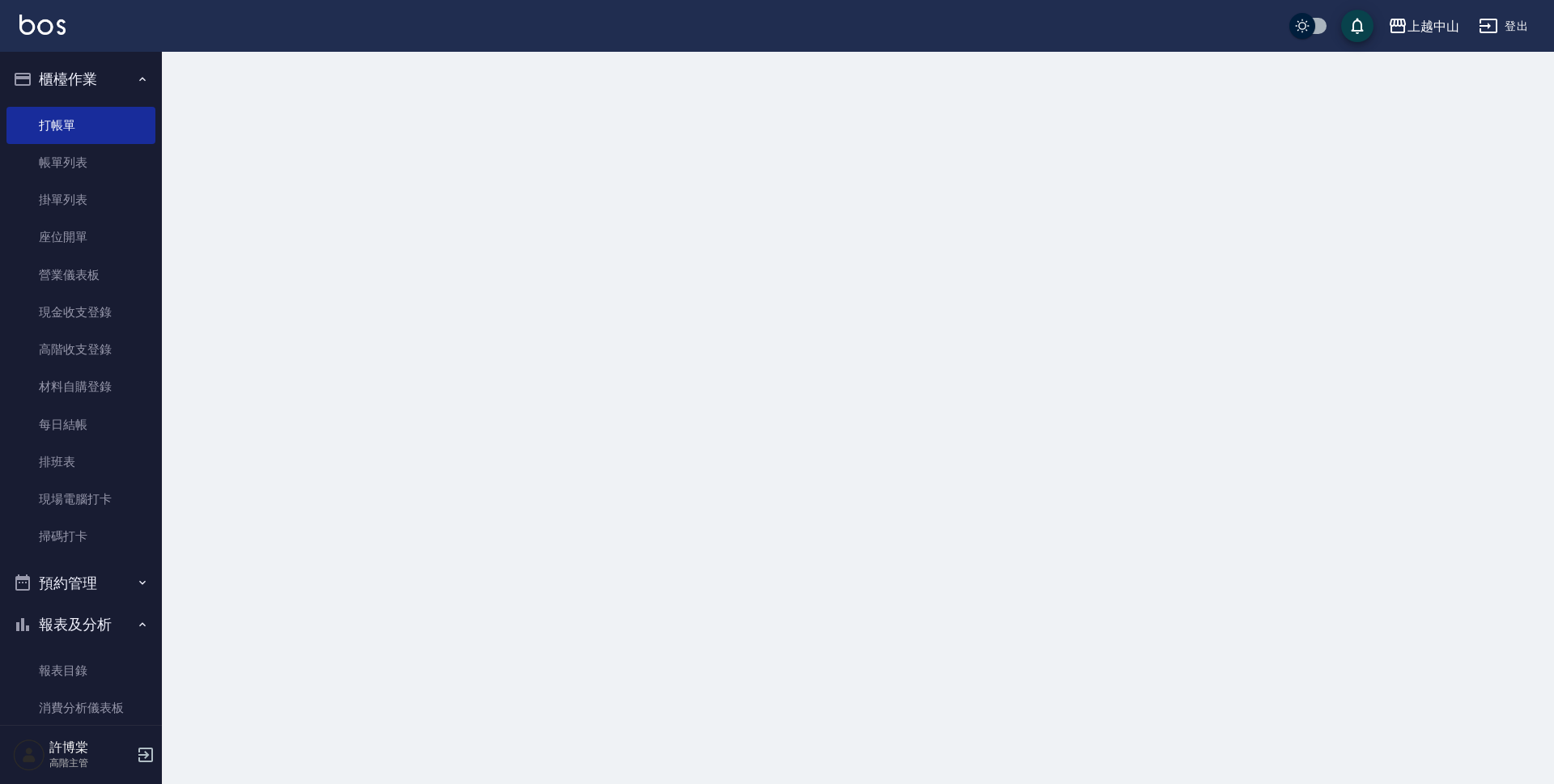
click at [116, 89] on button "櫃檯作業" at bounding box center [81, 79] width 149 height 42
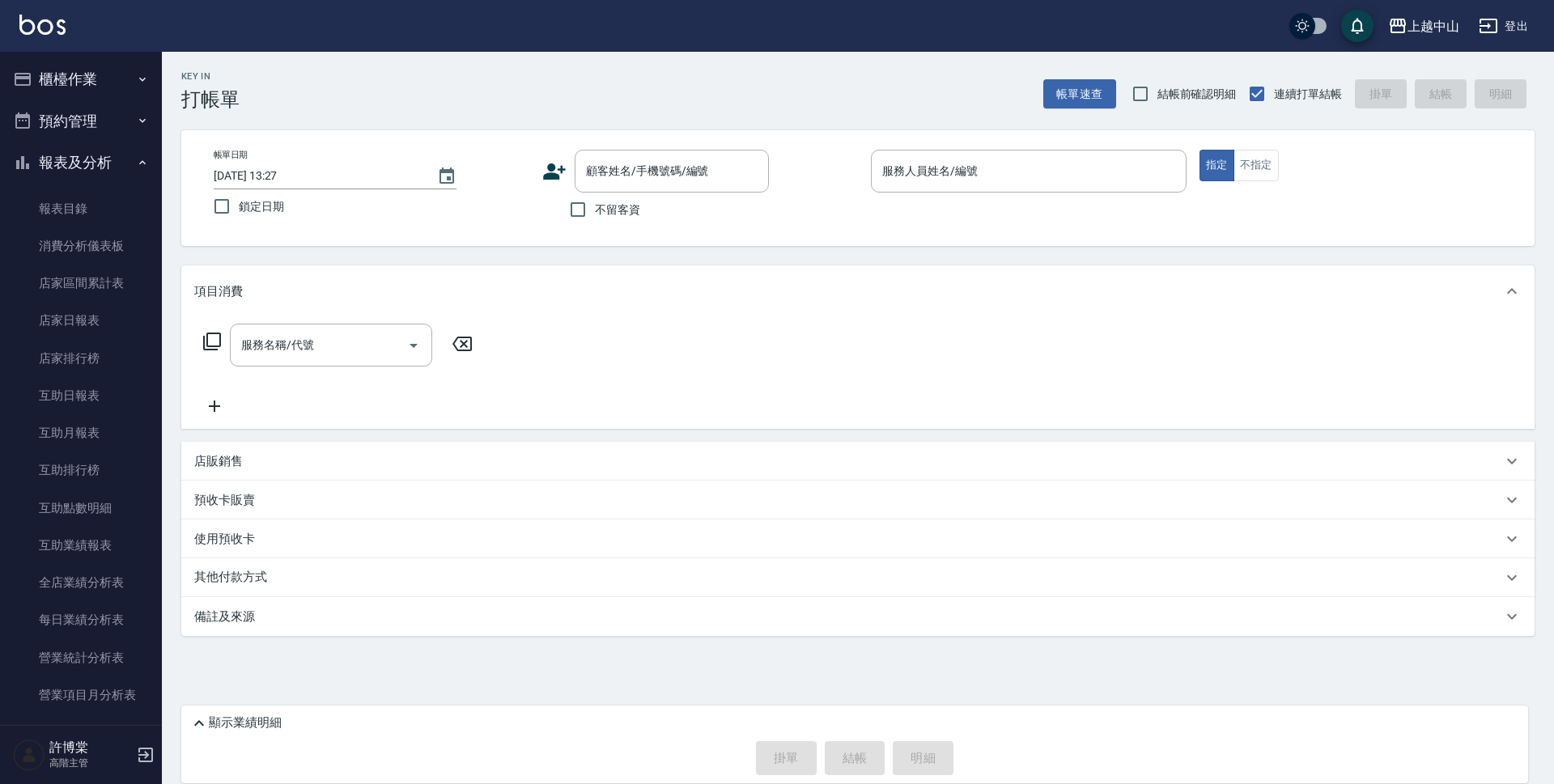
click at [117, 156] on button "報表及分析" at bounding box center [81, 163] width 149 height 42
